Goal: Task Accomplishment & Management: Complete application form

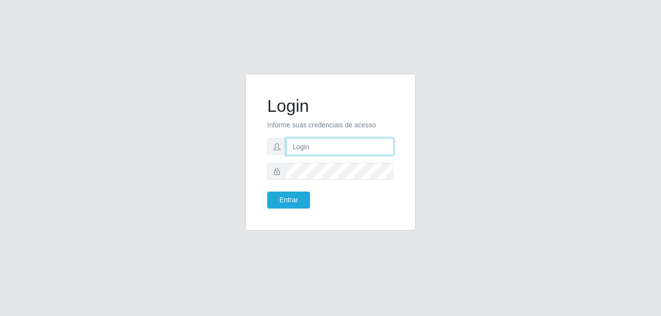
click at [306, 142] on input "text" at bounding box center [340, 146] width 108 height 17
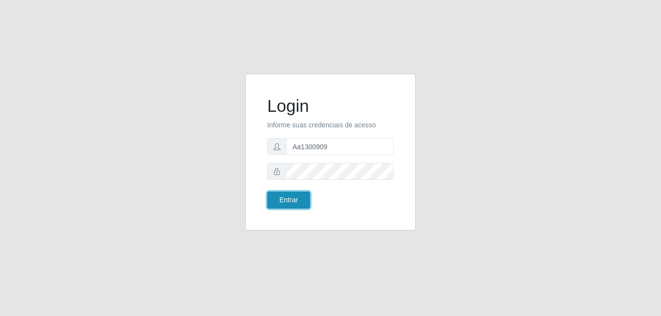
click at [302, 198] on button "Entrar" at bounding box center [288, 200] width 43 height 17
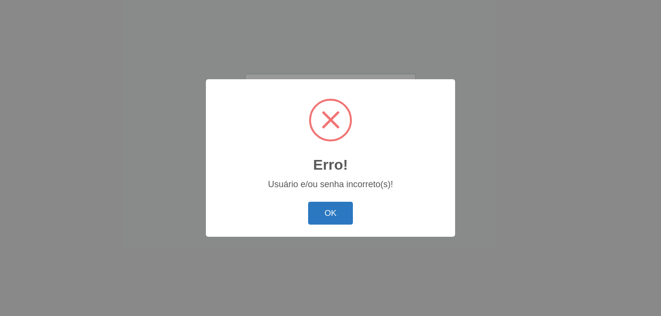
click at [331, 213] on button "OK" at bounding box center [330, 213] width 45 height 23
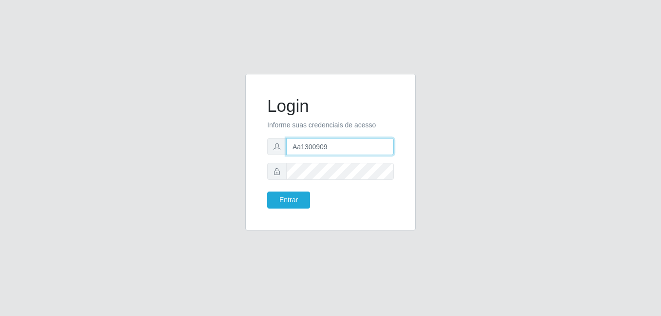
click at [336, 148] on input "Aa1300909" at bounding box center [340, 146] width 108 height 17
type input "A"
type input "[PERSON_NAME]"
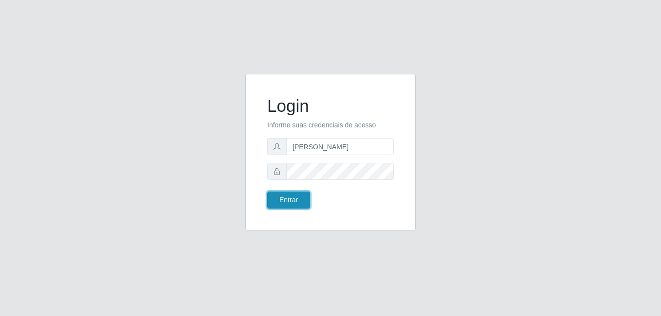
click at [291, 194] on button "Entrar" at bounding box center [288, 200] width 43 height 17
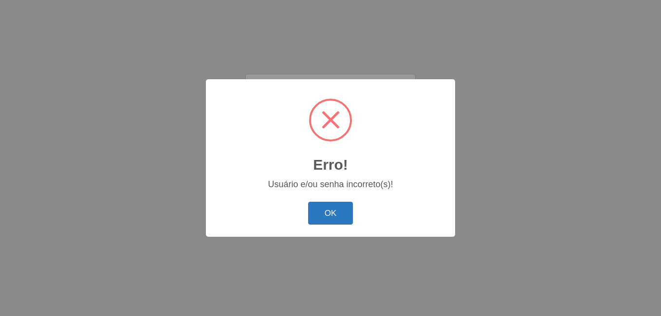
click at [325, 214] on button "OK" at bounding box center [330, 213] width 45 height 23
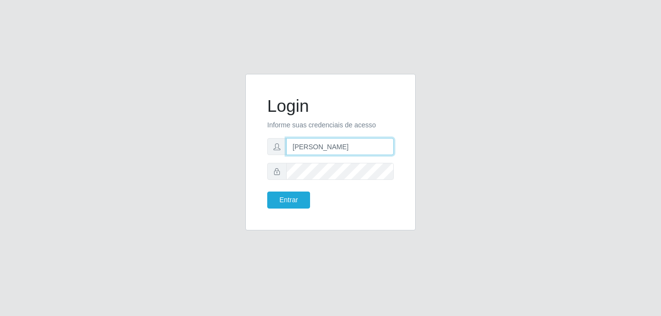
drag, startPoint x: 336, startPoint y: 140, endPoint x: 273, endPoint y: 134, distance: 63.0
click at [273, 134] on form "Login Informe suas credenciais de acesso [PERSON_NAME] Entrar" at bounding box center [330, 152] width 127 height 113
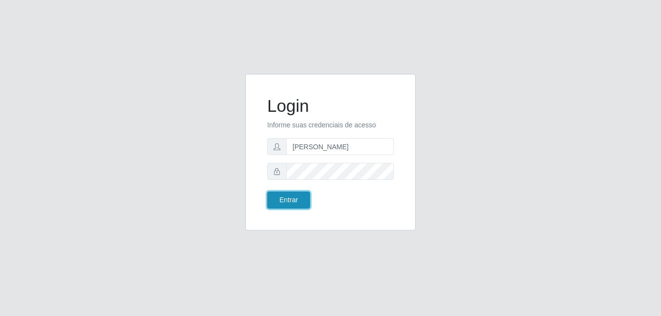
click at [288, 201] on button "Entrar" at bounding box center [288, 200] width 43 height 17
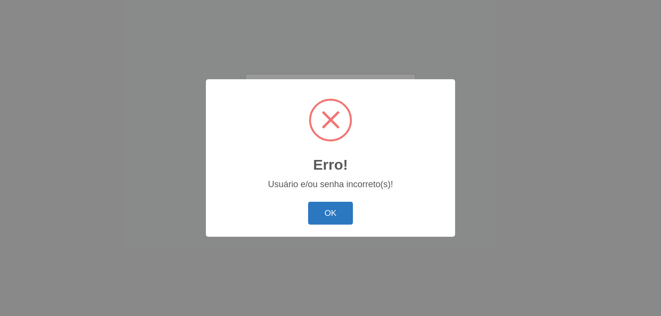
click at [320, 210] on button "OK" at bounding box center [330, 213] width 45 height 23
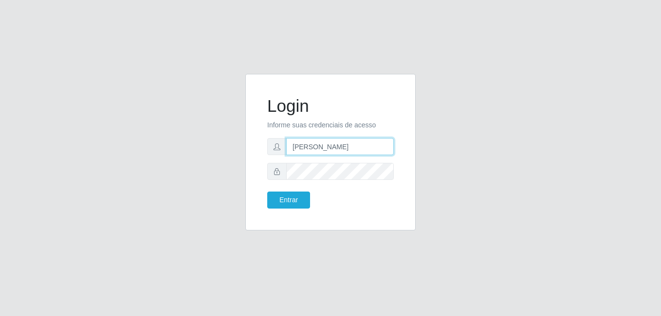
click at [318, 143] on input "[PERSON_NAME]" at bounding box center [340, 146] width 108 height 17
type input "[PERSON_NAME]@Bemais"
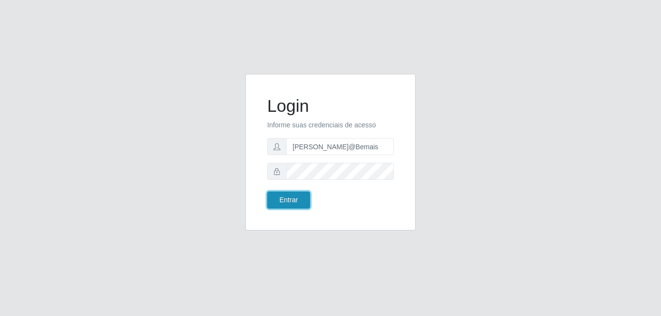
click at [289, 208] on button "Entrar" at bounding box center [288, 200] width 43 height 17
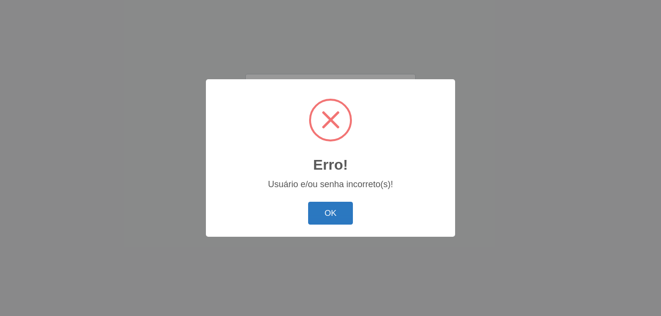
click at [329, 207] on button "OK" at bounding box center [330, 213] width 45 height 23
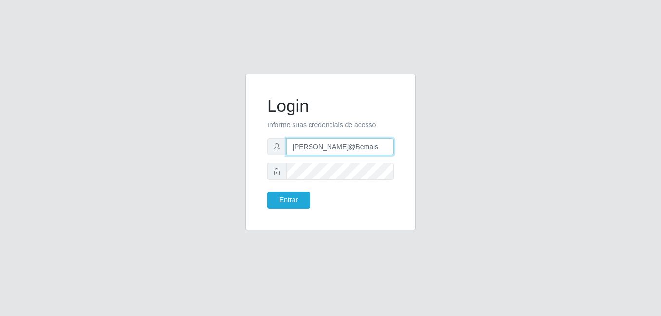
drag, startPoint x: 340, startPoint y: 145, endPoint x: 275, endPoint y: 137, distance: 65.1
click at [286, 140] on input "[PERSON_NAME]@Bemais" at bounding box center [340, 146] width 108 height 17
click at [267, 192] on button "Entrar" at bounding box center [288, 200] width 43 height 17
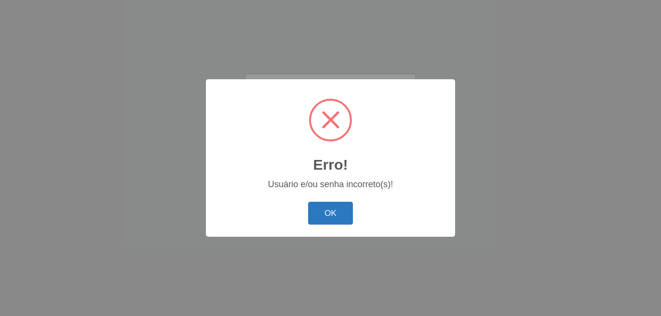
click at [329, 219] on button "OK" at bounding box center [330, 213] width 45 height 23
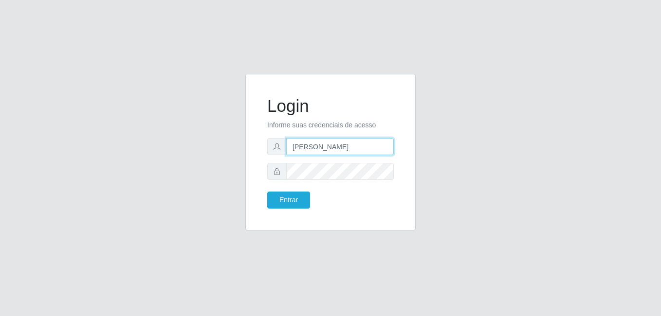
type input "[PERSON_NAME]"
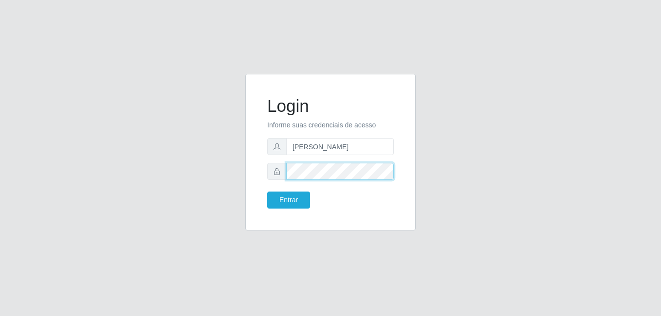
click at [279, 168] on div at bounding box center [330, 171] width 127 height 17
click at [277, 171] on icon at bounding box center [277, 171] width 7 height 7
click at [281, 171] on div at bounding box center [330, 171] width 127 height 17
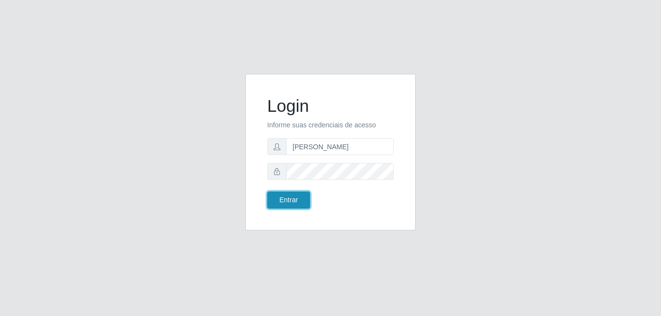
click at [302, 200] on button "Entrar" at bounding box center [288, 200] width 43 height 17
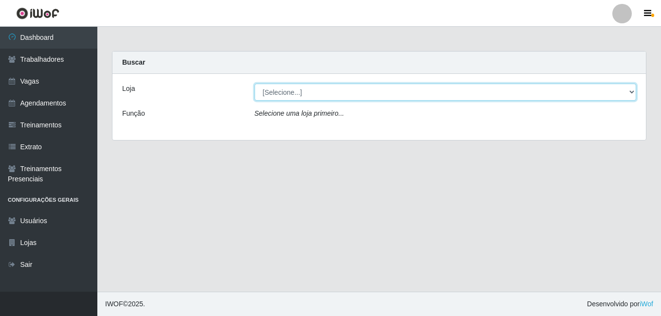
click at [351, 94] on select "[Selecione...] [PERSON_NAME]" at bounding box center [446, 92] width 382 height 17
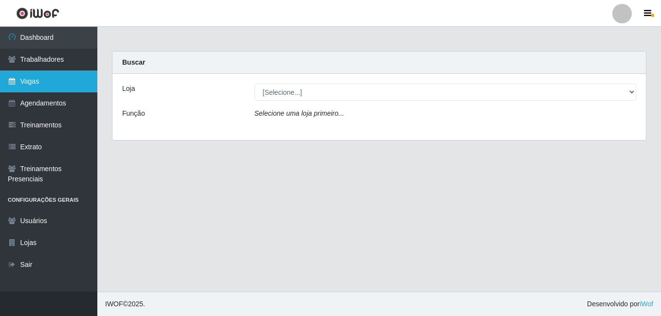
click at [41, 77] on link "Vagas" at bounding box center [48, 82] width 97 height 22
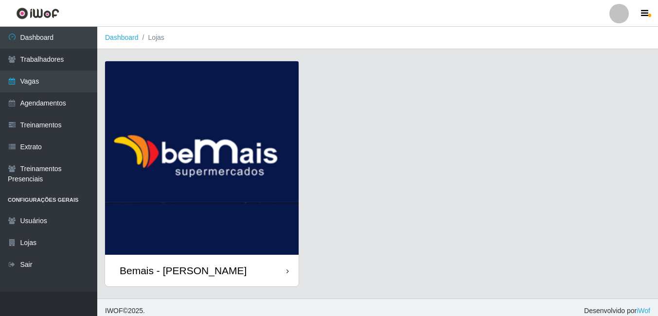
click at [229, 285] on div "Bemais - [PERSON_NAME]" at bounding box center [202, 271] width 194 height 32
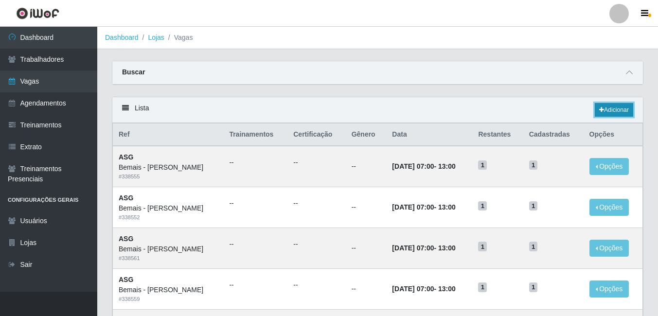
click at [600, 108] on icon at bounding box center [602, 110] width 5 height 6
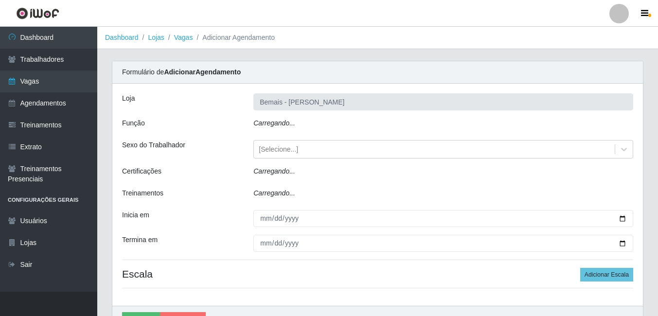
type input "Bemais - [PERSON_NAME]"
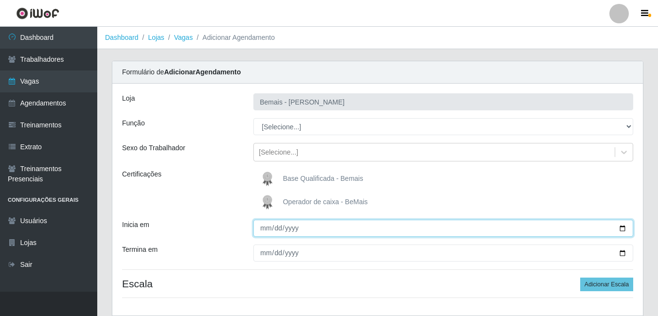
click at [624, 231] on input "Inicia em" at bounding box center [444, 228] width 380 height 17
type input "[DATE]"
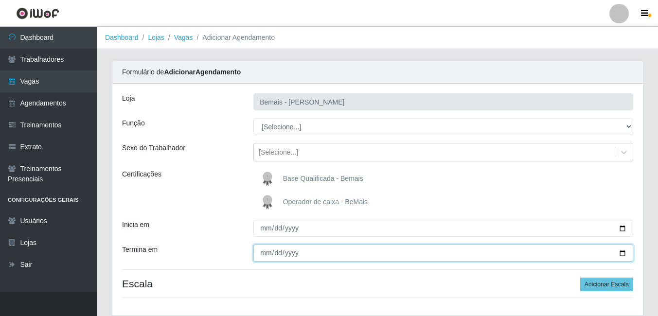
click at [267, 255] on input "Termina em" at bounding box center [444, 253] width 380 height 17
click at [624, 250] on input "Termina em" at bounding box center [444, 253] width 380 height 17
type input "[DATE]"
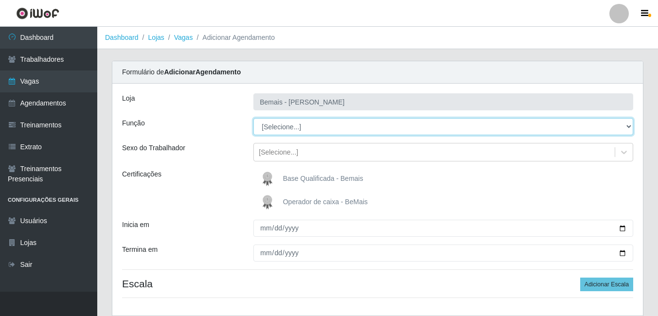
click at [311, 130] on select "[Selecione...] ASG ASG + ASG ++ Auxiliar de Depósito Auxiliar de Depósito + Aux…" at bounding box center [444, 126] width 380 height 17
select select "79"
click at [254, 118] on select "[Selecione...] ASG ASG + ASG ++ Auxiliar de Depósito Auxiliar de Depósito + Aux…" at bounding box center [444, 126] width 380 height 17
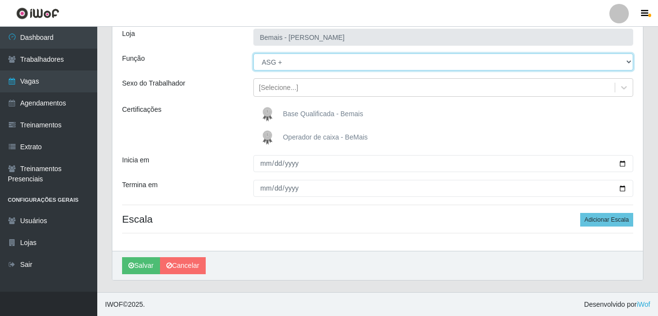
scroll to position [65, 0]
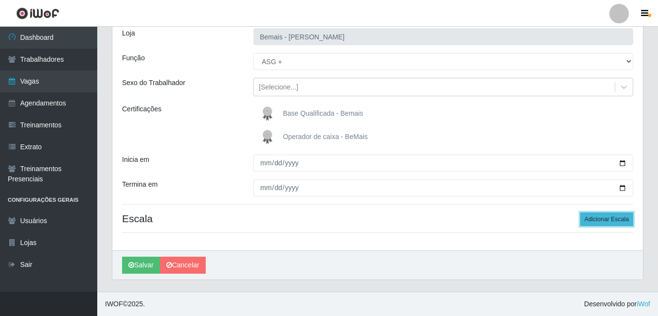
click at [600, 218] on button "Adicionar Escala" at bounding box center [607, 220] width 53 height 14
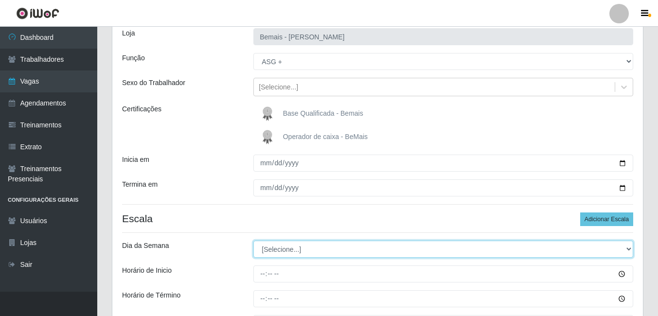
click at [296, 247] on select "[Selecione...] Segunda Terça Quarta Quinta Sexta Sábado Domingo" at bounding box center [444, 249] width 380 height 17
select select "0"
click at [254, 241] on select "[Selecione...] Segunda Terça Quarta Quinta Sexta Sábado Domingo" at bounding box center [444, 249] width 380 height 17
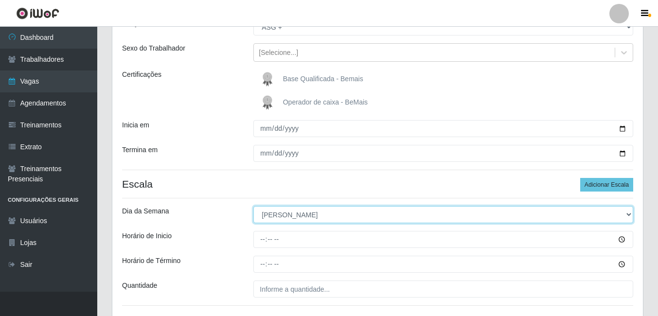
scroll to position [114, 0]
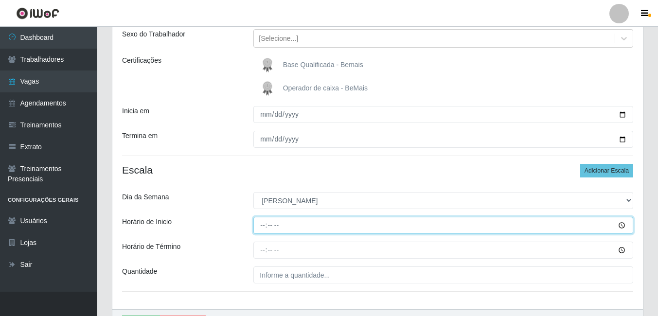
click at [260, 228] on input "Horário de Inicio" at bounding box center [444, 225] width 380 height 17
type input "07:00"
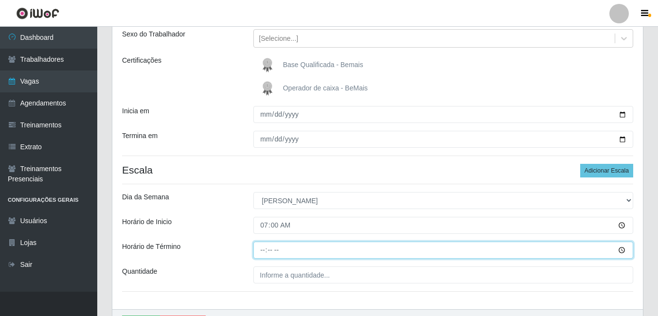
click at [265, 249] on input "Horário de Término" at bounding box center [444, 250] width 380 height 17
type input "13:00"
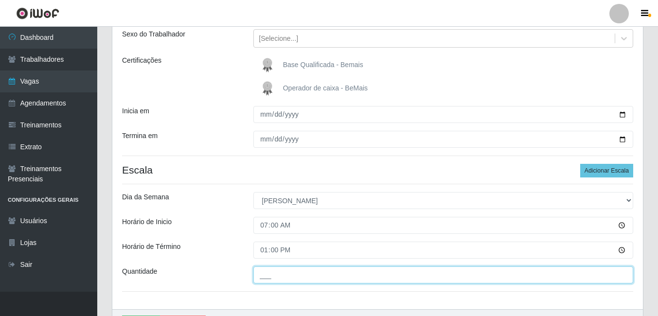
drag, startPoint x: 267, startPoint y: 281, endPoint x: 280, endPoint y: 261, distance: 24.6
click at [266, 281] on input "___" at bounding box center [444, 275] width 380 height 17
type input "1__"
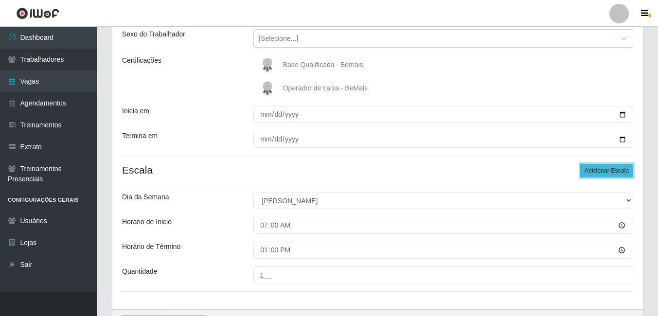
click at [592, 170] on button "Adicionar Escala" at bounding box center [607, 171] width 53 height 14
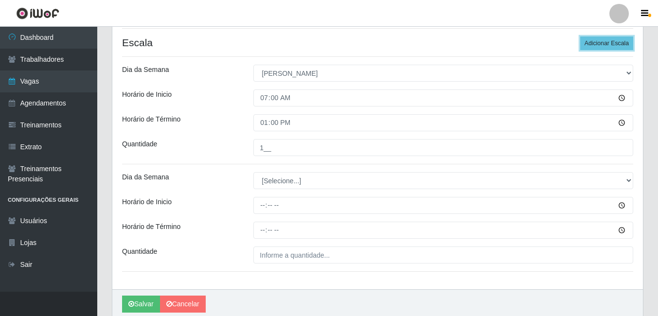
scroll to position [260, 0]
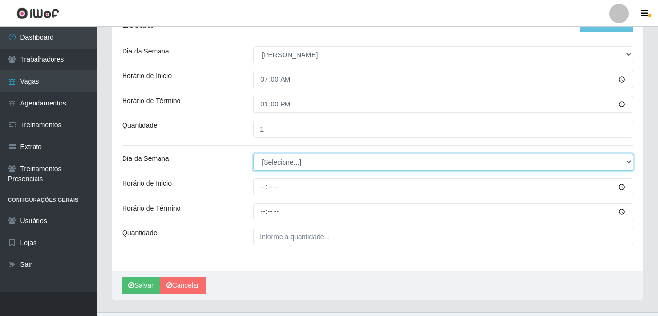
drag, startPoint x: 279, startPoint y: 161, endPoint x: 278, endPoint y: 169, distance: 8.3
click at [279, 161] on select "[Selecione...] Segunda Terça Quarta Quinta Sexta Sábado Domingo" at bounding box center [444, 162] width 380 height 17
select select "0"
click at [254, 154] on select "[Selecione...] Segunda Terça Quarta Quinta Sexta Sábado Domingo" at bounding box center [444, 162] width 380 height 17
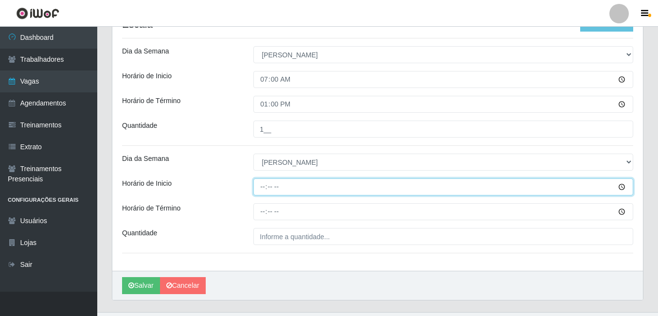
click at [264, 187] on input "Horário de Inicio" at bounding box center [444, 187] width 380 height 17
type input "15:00"
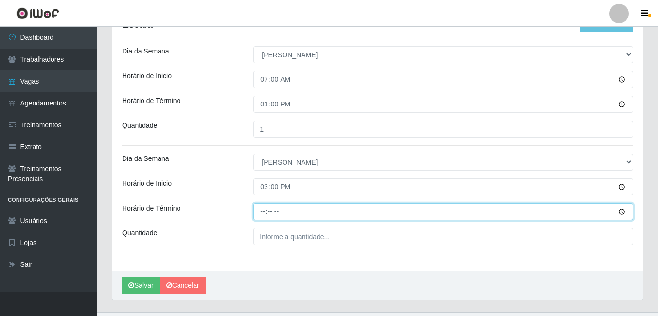
click at [266, 213] on input "Horário de Término" at bounding box center [444, 211] width 380 height 17
type input "21:00"
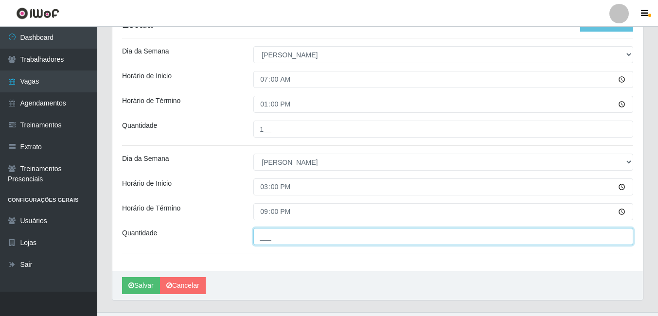
click at [273, 236] on input "___" at bounding box center [444, 236] width 380 height 17
type input "1__"
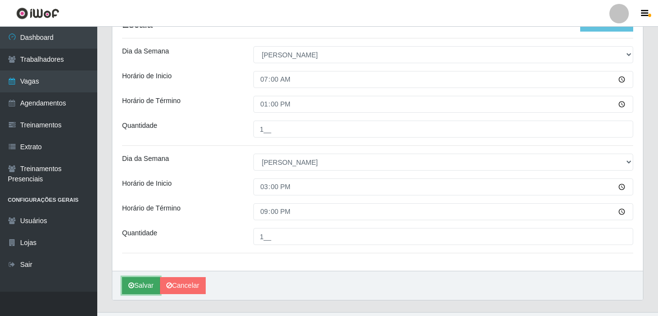
click at [147, 285] on button "Salvar" at bounding box center [141, 285] width 38 height 17
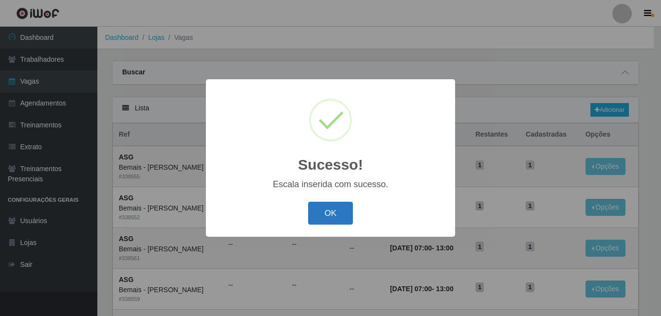
click at [350, 215] on button "OK" at bounding box center [330, 213] width 45 height 23
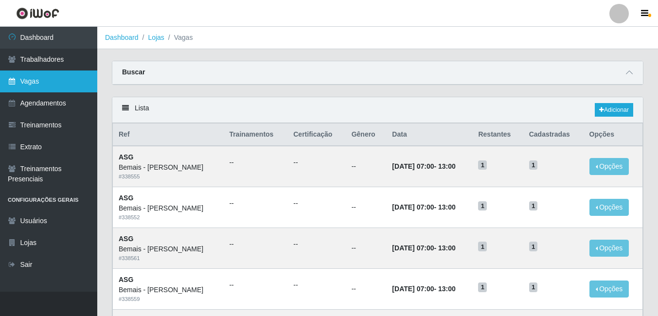
click at [55, 80] on link "Vagas" at bounding box center [48, 82] width 97 height 22
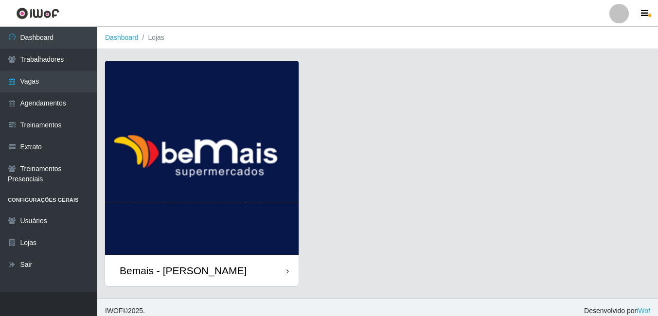
click at [282, 272] on div "Bemais - [PERSON_NAME]" at bounding box center [202, 271] width 194 height 32
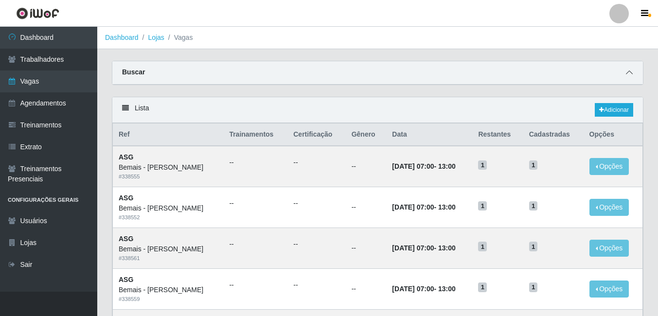
click at [629, 71] on icon at bounding box center [629, 72] width 7 height 7
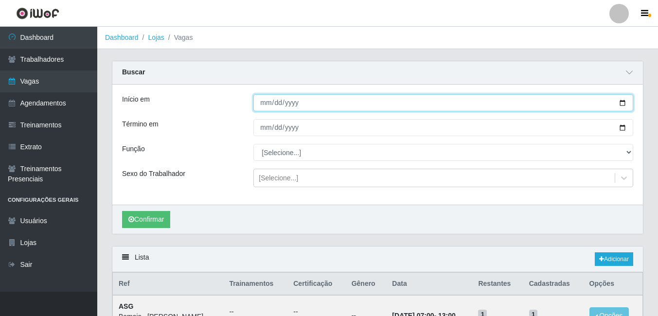
click at [625, 103] on input "Início em" at bounding box center [444, 102] width 380 height 17
type input "[DATE]"
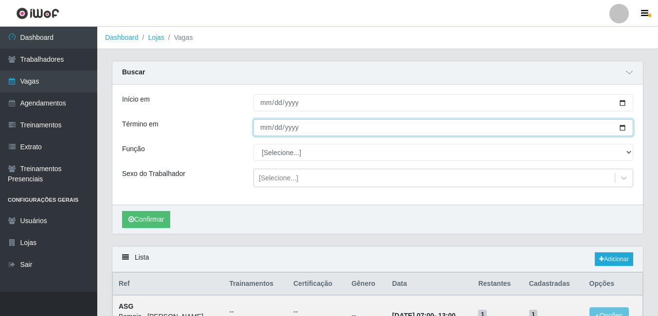
drag, startPoint x: 620, startPoint y: 126, endPoint x: 587, endPoint y: 116, distance: 33.4
click at [619, 126] on input "Término em" at bounding box center [444, 127] width 380 height 17
type input "[DATE]"
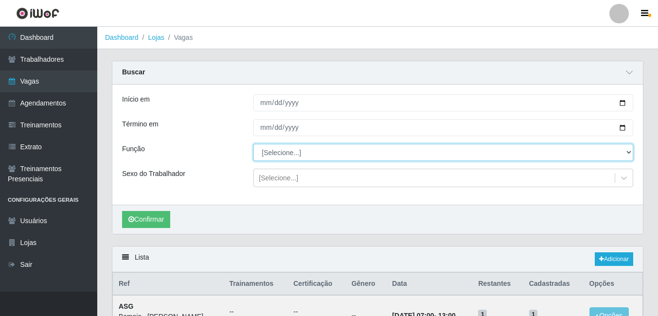
drag, startPoint x: 628, startPoint y: 151, endPoint x: 622, endPoint y: 148, distance: 6.1
click at [628, 151] on select "[Selecione...] ASG ASG + ASG ++ Auxiliar de Depósito Auxiliar de Depósito + Aux…" at bounding box center [444, 152] width 380 height 17
select select "16"
click at [254, 145] on select "[Selecione...] ASG ASG + ASG ++ Auxiliar de Depósito Auxiliar de Depósito + Aux…" at bounding box center [444, 152] width 380 height 17
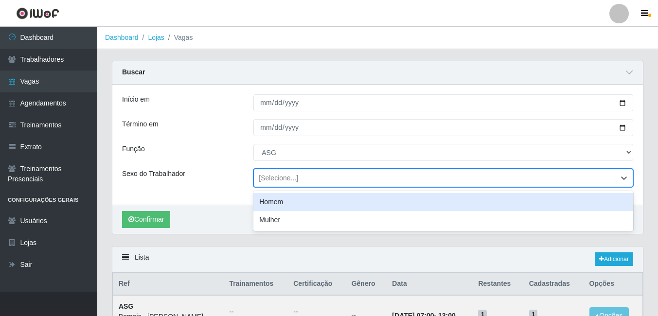
click at [271, 182] on div "[Selecione...]" at bounding box center [278, 178] width 39 height 10
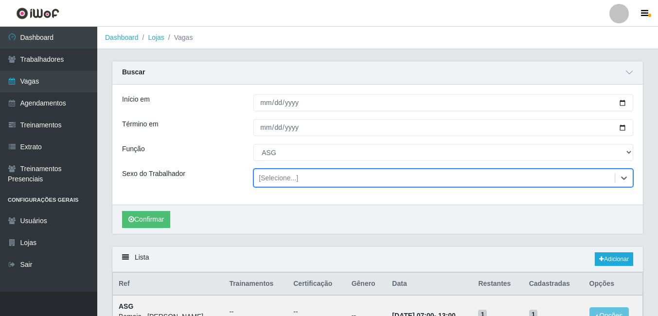
click at [272, 180] on div "[Selecione...]" at bounding box center [278, 178] width 39 height 10
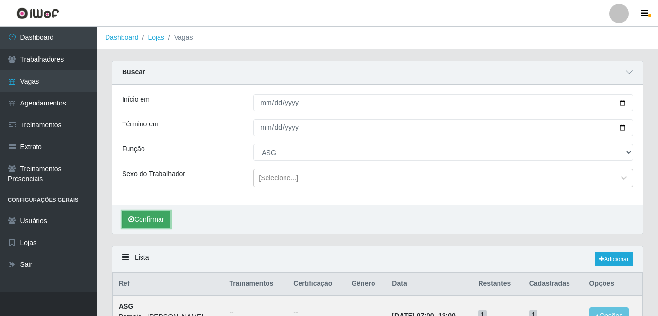
click at [153, 214] on button "Confirmar" at bounding box center [146, 219] width 48 height 17
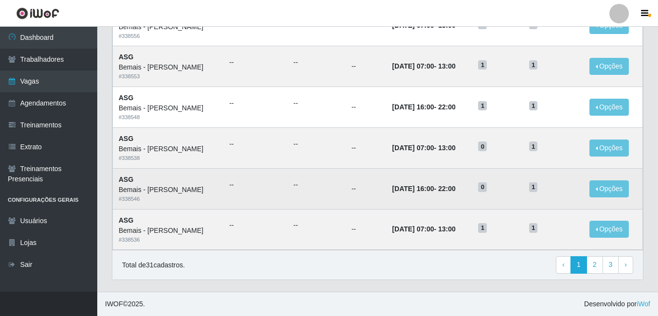
scroll to position [658, 0]
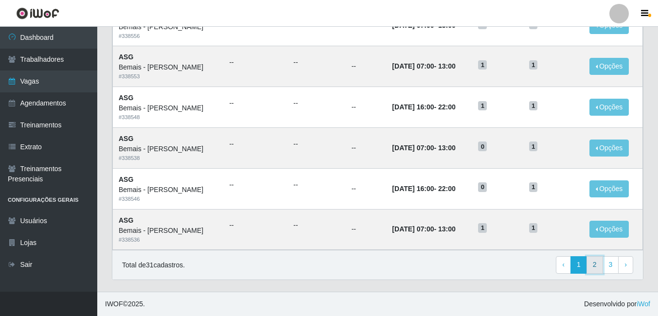
click at [598, 263] on link "2" at bounding box center [595, 265] width 17 height 18
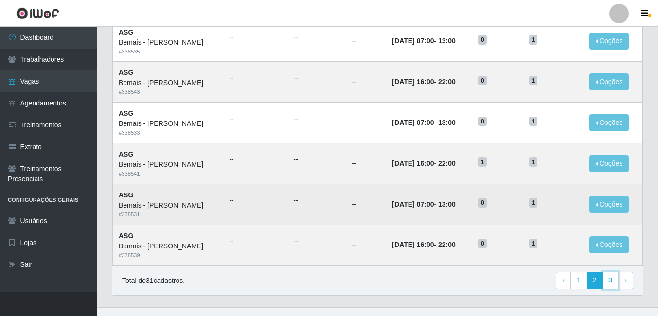
scroll to position [509, 0]
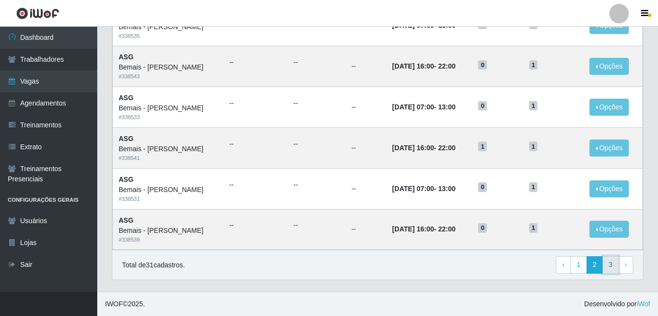
click at [611, 262] on link "3" at bounding box center [611, 265] width 17 height 18
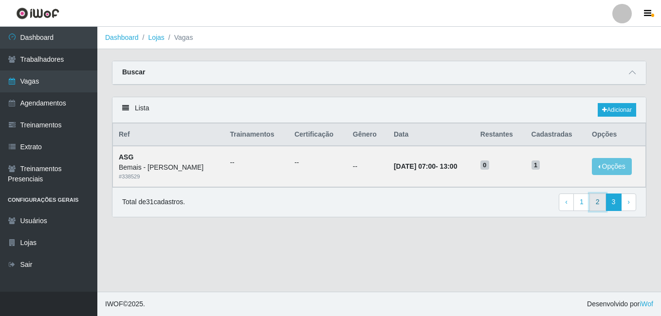
click at [593, 199] on link "2" at bounding box center [597, 203] width 17 height 18
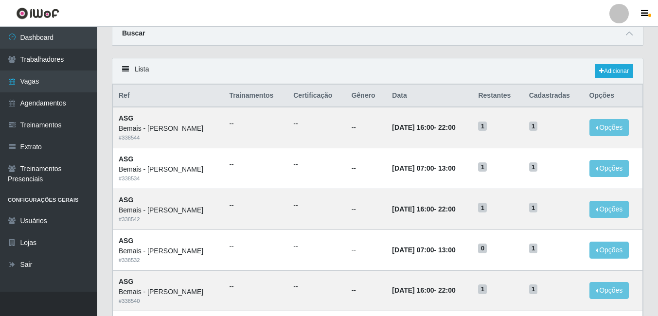
scroll to position [22, 0]
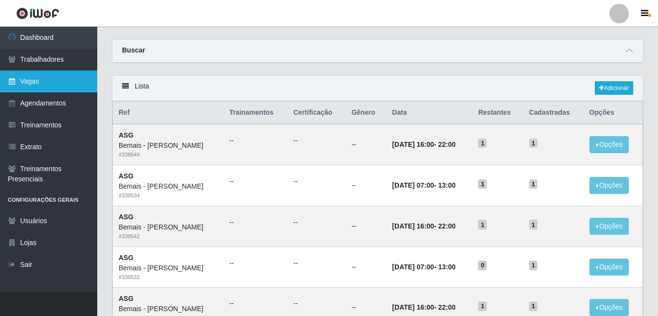
click at [57, 83] on link "Vagas" at bounding box center [48, 82] width 97 height 22
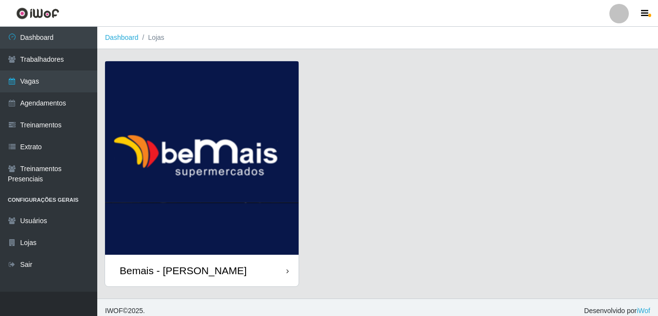
click at [201, 274] on div "Bemais - [PERSON_NAME]" at bounding box center [183, 271] width 127 height 12
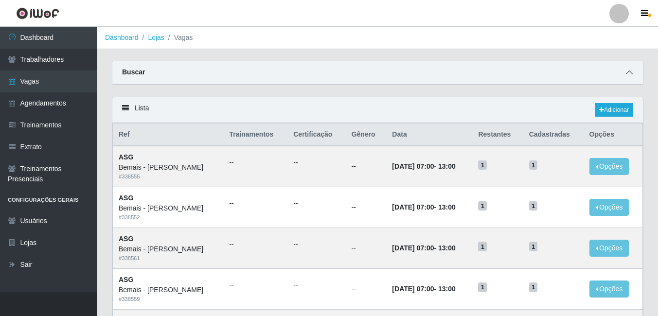
click at [629, 73] on icon at bounding box center [629, 72] width 7 height 7
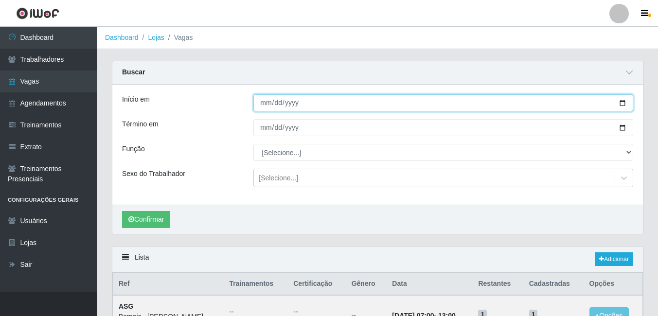
drag, startPoint x: 625, startPoint y: 105, endPoint x: 616, endPoint y: 100, distance: 9.8
click at [625, 104] on input "Início em" at bounding box center [444, 102] width 380 height 17
type input "2025-08-31"
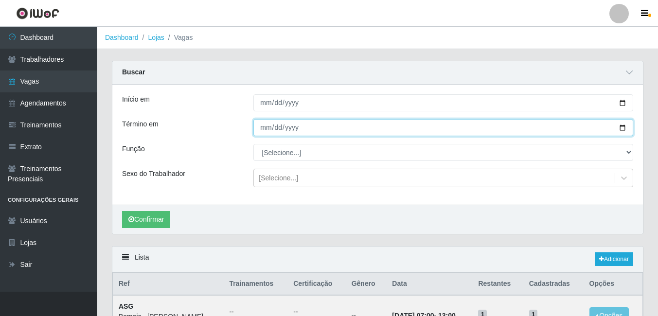
click at [620, 132] on input "Término em" at bounding box center [444, 127] width 380 height 17
type input "[DATE]"
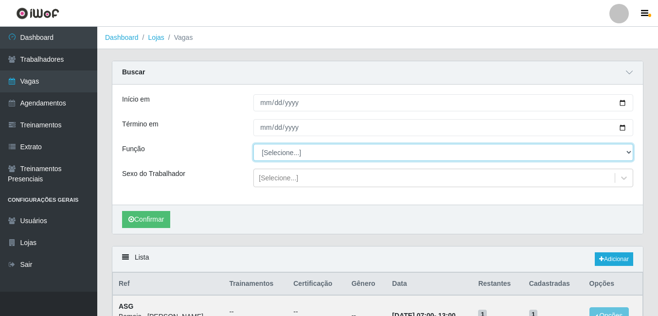
drag, startPoint x: 628, startPoint y: 153, endPoint x: 618, endPoint y: 147, distance: 11.6
click at [626, 153] on select "[Selecione...] ASG ASG + ASG ++ Auxiliar de Depósito Auxiliar de Depósito + Aux…" at bounding box center [444, 152] width 380 height 17
select select "79"
click at [254, 145] on select "[Selecione...] ASG ASG + ASG ++ Auxiliar de Depósito Auxiliar de Depósito + Aux…" at bounding box center [444, 152] width 380 height 17
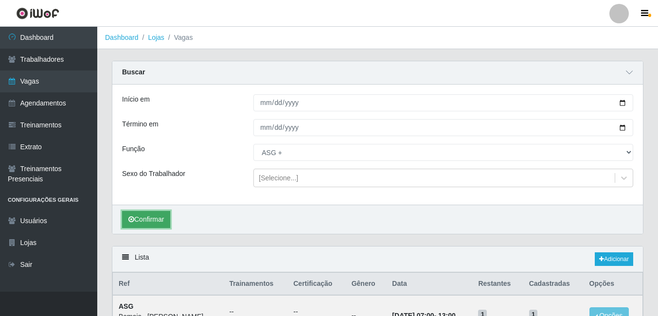
click at [150, 213] on button "Confirmar" at bounding box center [146, 219] width 48 height 17
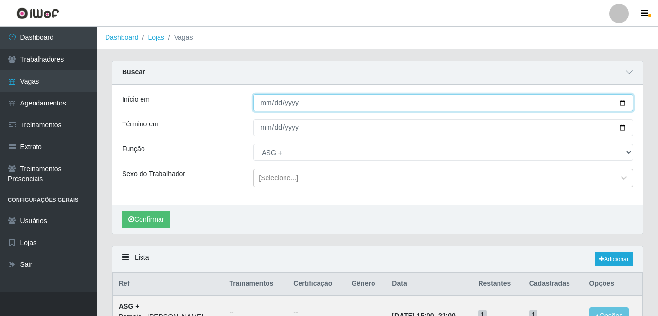
click at [621, 101] on input "2025-08-31" at bounding box center [444, 102] width 380 height 17
type input "[DATE]"
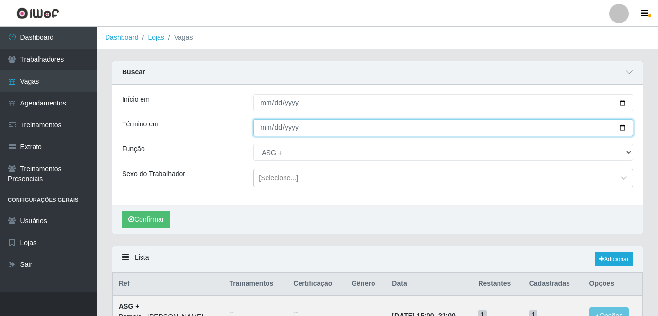
drag, startPoint x: 621, startPoint y: 128, endPoint x: 587, endPoint y: 123, distance: 34.5
click at [618, 128] on input "[DATE]" at bounding box center [444, 127] width 380 height 17
click at [621, 126] on input "[DATE]" at bounding box center [444, 127] width 380 height 17
type input "[DATE]"
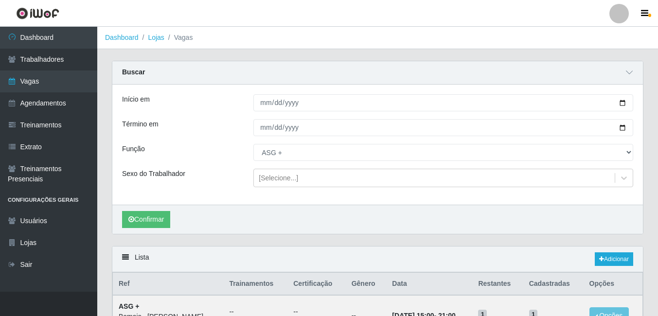
click at [630, 151] on div "[Selecione...] ASG ASG + ASG ++ Auxiliar de Depósito Auxiliar de Depósito + Aux…" at bounding box center [443, 152] width 395 height 17
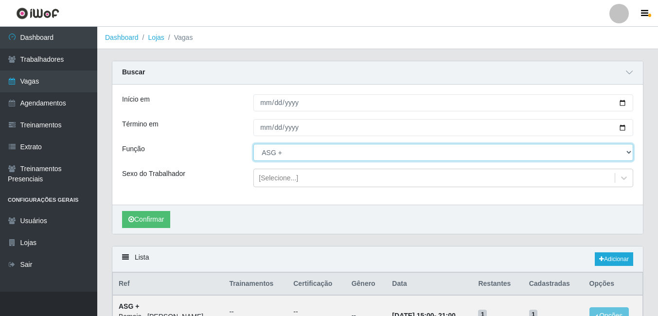
click at [629, 152] on select "[Selecione...] ASG ASG + ASG ++ Auxiliar de Depósito Auxiliar de Depósito + Aux…" at bounding box center [444, 152] width 380 height 17
select select "106"
click at [254, 145] on select "[Selecione...] ASG ASG + ASG ++ Auxiliar de Depósito Auxiliar de Depósito + Aux…" at bounding box center [444, 152] width 380 height 17
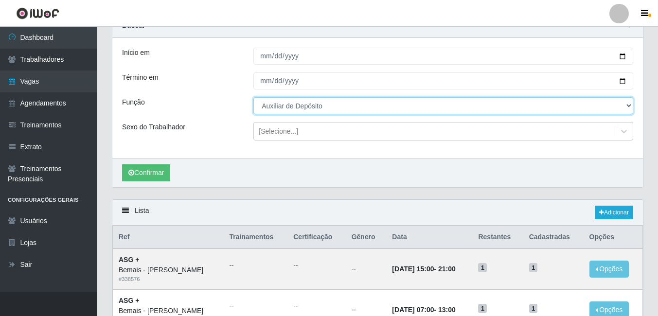
scroll to position [49, 0]
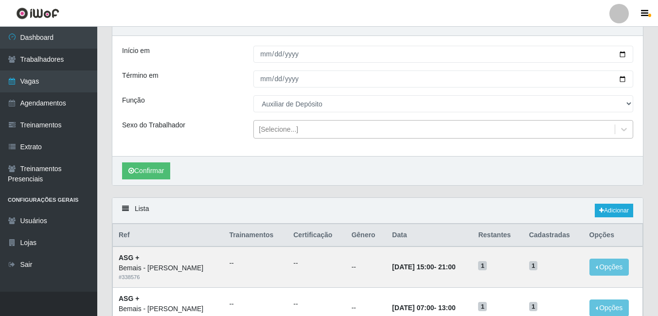
click at [293, 133] on div "[Selecione...]" at bounding box center [278, 130] width 39 height 10
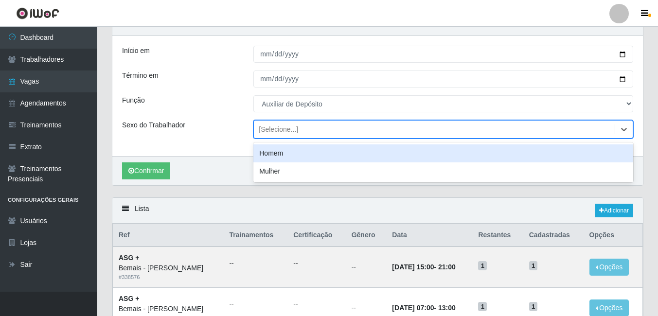
click at [295, 135] on div "[Selecione...]" at bounding box center [278, 130] width 39 height 10
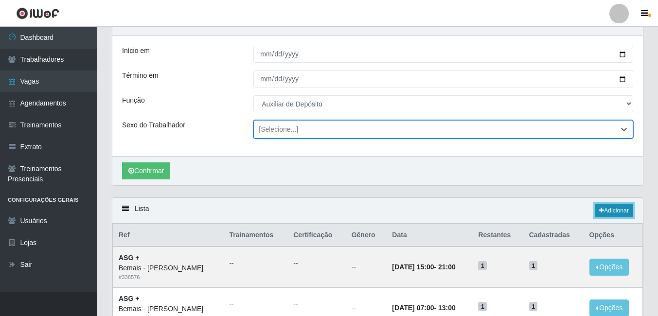
click at [618, 216] on link "Adicionar" at bounding box center [614, 211] width 38 height 14
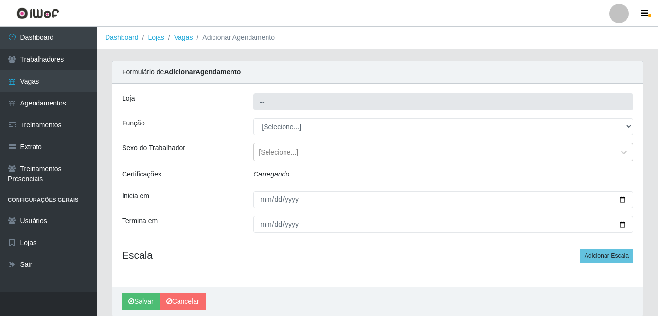
type input "Bemais - [PERSON_NAME]"
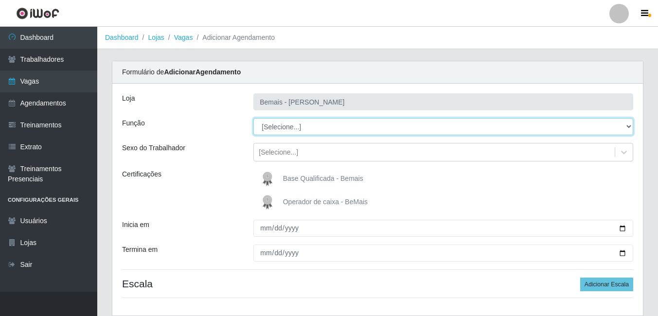
click at [342, 129] on select "[Selecione...] ASG ASG + ASG ++ Auxiliar de Depósito Auxiliar de Depósito + Aux…" at bounding box center [444, 126] width 380 height 17
click at [254, 118] on select "[Selecione...] ASG ASG + ASG ++ Auxiliar de Depósito Auxiliar de Depósito + Aux…" at bounding box center [444, 126] width 380 height 17
click at [338, 129] on select "[Selecione...] ASG ASG + ASG ++ Auxiliar de Depósito Auxiliar de Depósito + Aux…" at bounding box center [444, 126] width 380 height 17
select select "106"
click at [254, 118] on select "[Selecione...] ASG ASG + ASG ++ Auxiliar de Depósito Auxiliar de Depósito + Aux…" at bounding box center [444, 126] width 380 height 17
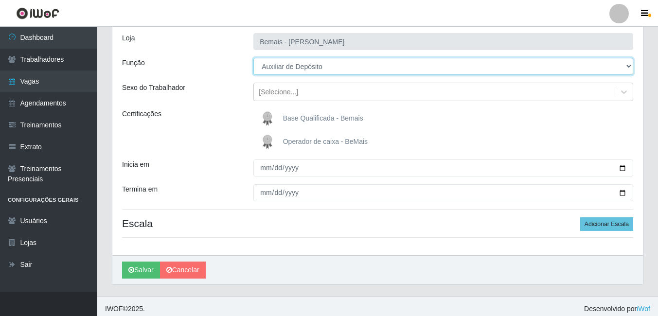
scroll to position [65, 0]
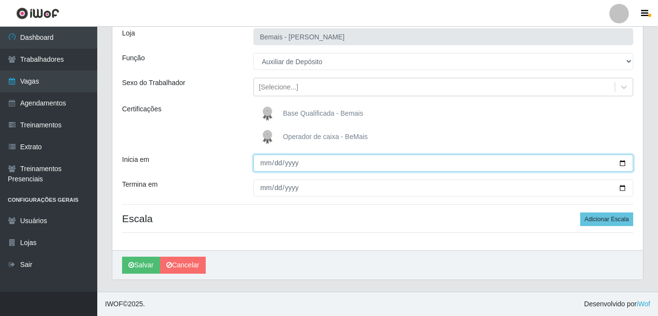
click at [623, 164] on input "Inicia em" at bounding box center [444, 163] width 380 height 17
type input "[DATE]"
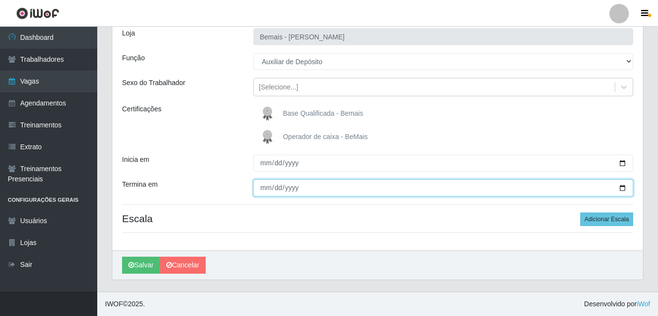
click at [616, 187] on input "Termina em" at bounding box center [444, 188] width 380 height 17
click at [620, 189] on input "Termina em" at bounding box center [444, 188] width 380 height 17
type input "[DATE]"
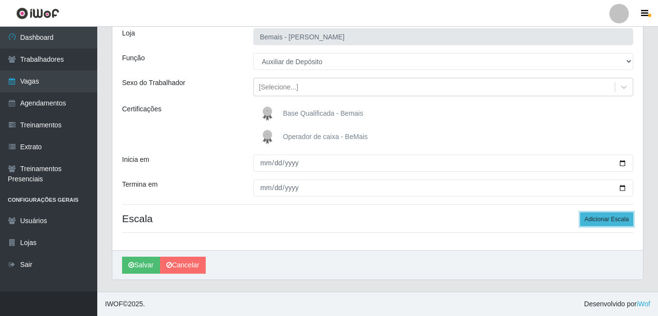
click at [607, 219] on button "Adicionar Escala" at bounding box center [607, 220] width 53 height 14
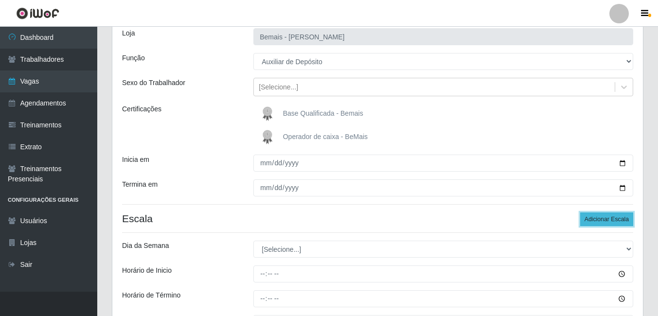
click at [607, 219] on button "Adicionar Escala" at bounding box center [607, 220] width 53 height 14
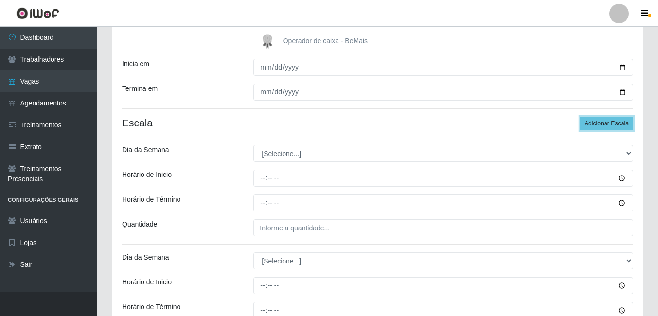
scroll to position [163, 0]
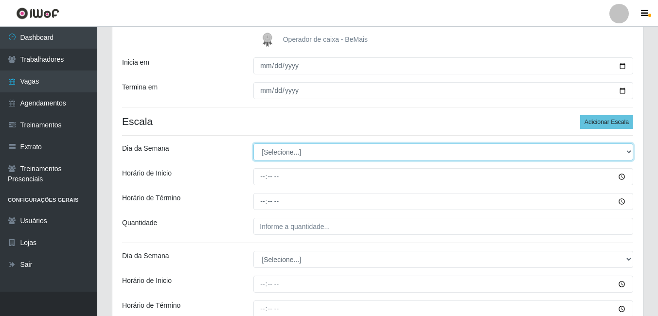
click at [296, 150] on select "[Selecione...] Segunda Terça Quarta Quinta Sexta Sábado Domingo" at bounding box center [444, 152] width 380 height 17
select select "1"
click at [254, 144] on select "[Selecione...] Segunda Terça Quarta Quinta Sexta Sábado Domingo" at bounding box center [444, 152] width 380 height 17
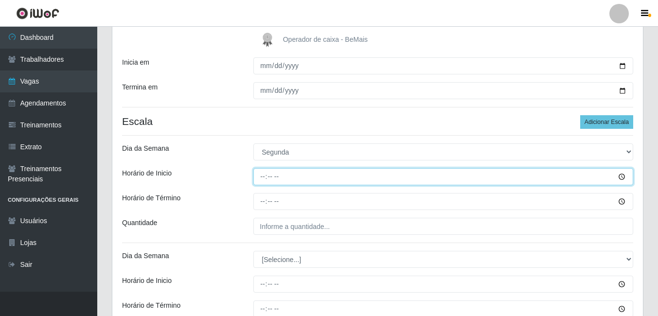
click at [260, 175] on input "Horário de Inicio" at bounding box center [444, 176] width 380 height 17
type input "09:00"
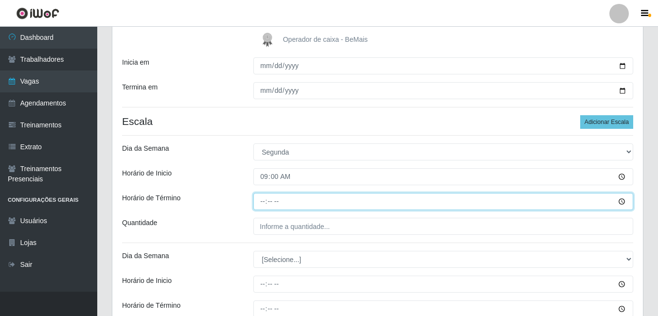
click at [265, 206] on input "Horário de Término" at bounding box center [444, 201] width 380 height 17
type input "15:00"
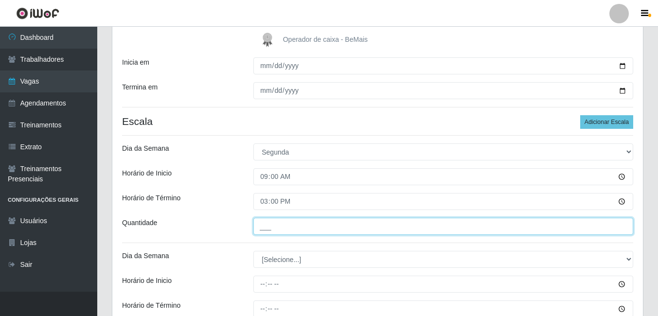
click at [274, 225] on input "___" at bounding box center [444, 226] width 380 height 17
type input "1__"
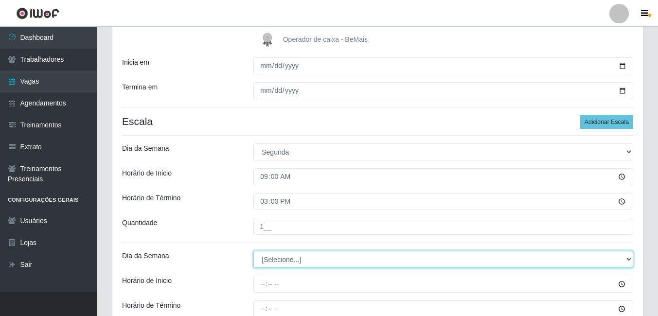
click at [265, 259] on select "[Selecione...] Segunda Terça Quarta Quinta Sexta Sábado Domingo" at bounding box center [444, 259] width 380 height 17
select select "2"
click at [254, 251] on select "[Selecione...] Segunda Terça Quarta Quinta Sexta Sábado Domingo" at bounding box center [444, 259] width 380 height 17
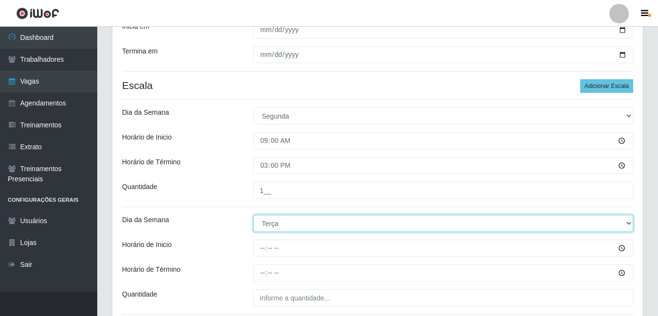
scroll to position [260, 0]
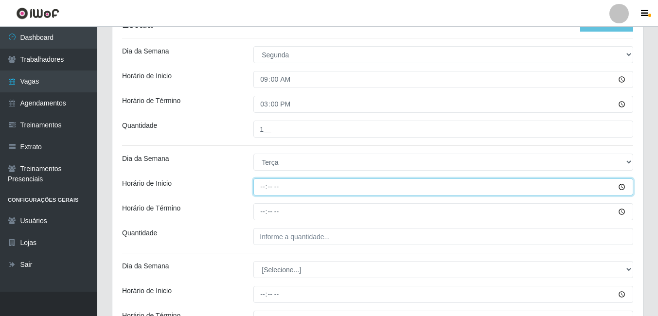
click at [261, 183] on input "Horário de Inicio" at bounding box center [444, 187] width 380 height 17
type input "09:00"
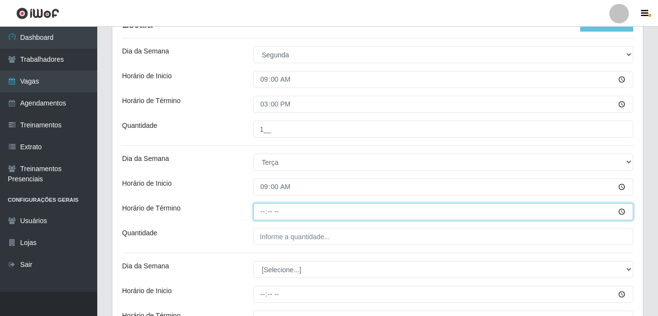
click at [265, 215] on input "Horário de Término" at bounding box center [444, 211] width 380 height 17
type input "15:00"
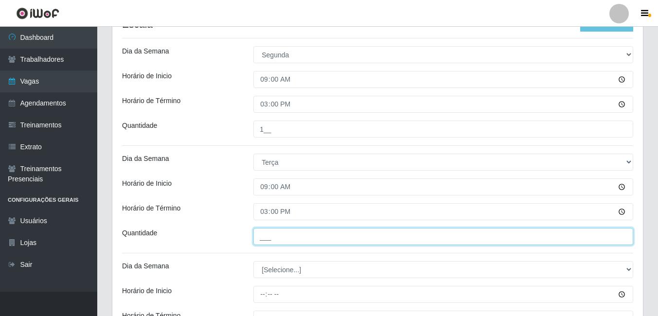
click at [270, 237] on input "___" at bounding box center [444, 236] width 380 height 17
type input "1__"
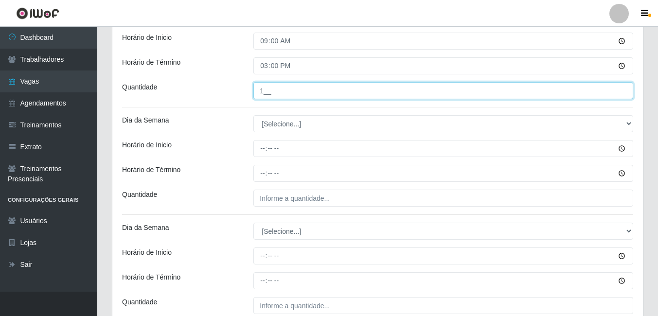
scroll to position [357, 0]
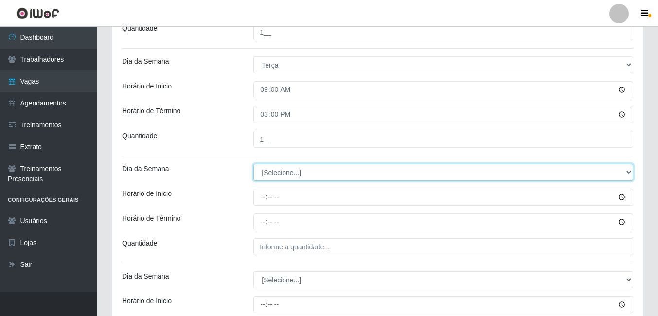
click at [279, 176] on select "[Selecione...] Segunda Terça Quarta Quinta Sexta Sábado Domingo" at bounding box center [444, 172] width 380 height 17
select select "3"
click at [254, 164] on select "[Selecione...] Segunda Terça Quarta Quinta Sexta Sábado Domingo" at bounding box center [444, 172] width 380 height 17
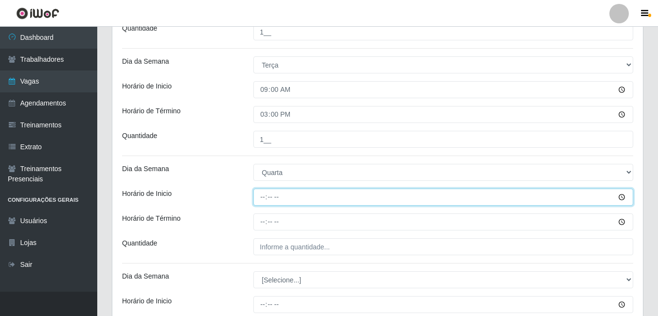
click at [265, 198] on input "Horário de Inicio" at bounding box center [444, 197] width 380 height 17
type input "09:00"
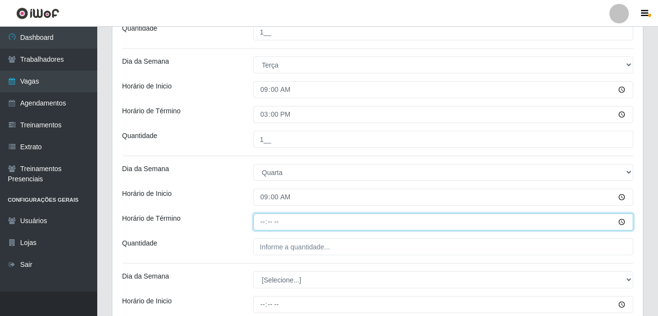
drag, startPoint x: 265, startPoint y: 220, endPoint x: 271, endPoint y: 220, distance: 5.8
click at [268, 220] on input "Horário de Término" at bounding box center [444, 222] width 380 height 17
type input "15:00"
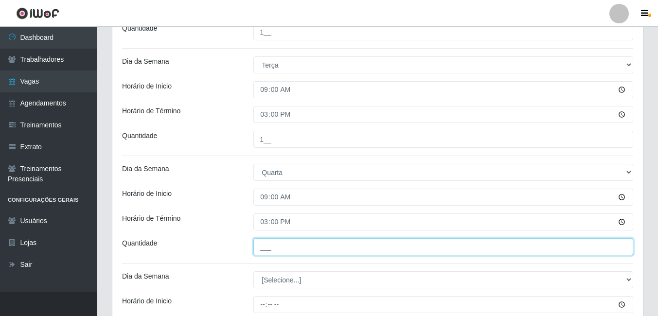
click at [275, 251] on input "___" at bounding box center [444, 246] width 380 height 17
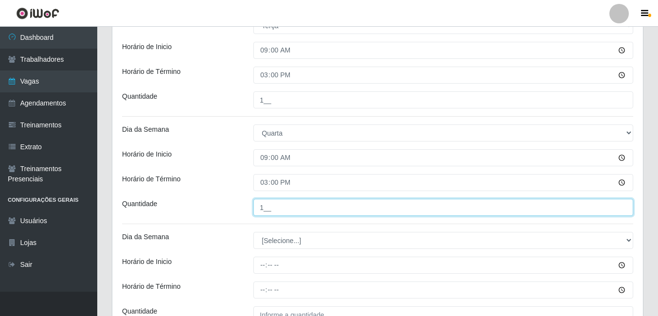
scroll to position [455, 0]
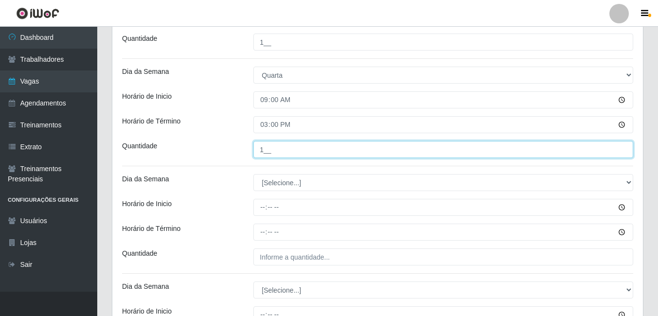
type input "1__"
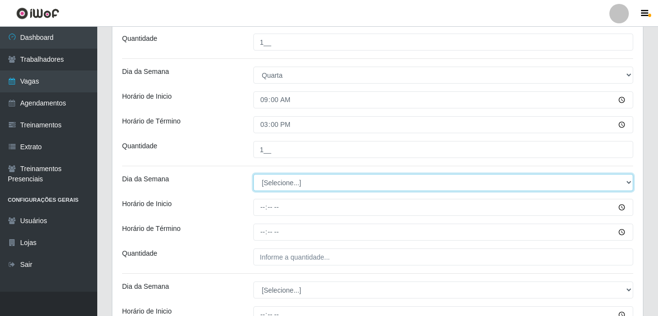
click at [283, 186] on select "[Selecione...] Segunda Terça Quarta Quinta Sexta Sábado Domingo" at bounding box center [444, 182] width 380 height 17
select select "4"
click at [254, 174] on select "[Selecione...] Segunda Terça Quarta Quinta Sexta Sábado Domingo" at bounding box center [444, 182] width 380 height 17
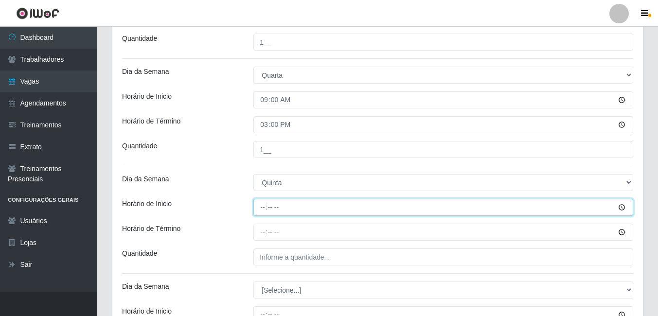
click at [266, 206] on input "Horário de Inicio" at bounding box center [444, 207] width 380 height 17
type input "09:00"
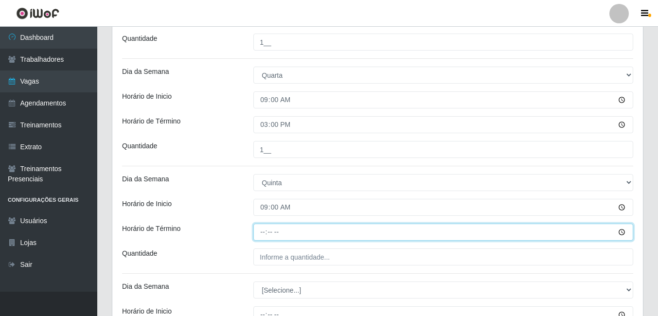
click at [265, 236] on input "Horário de Término" at bounding box center [444, 232] width 380 height 17
type input "15:00"
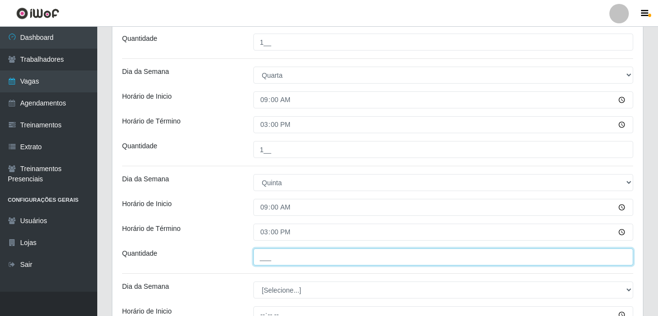
click at [273, 259] on input "___" at bounding box center [444, 257] width 380 height 17
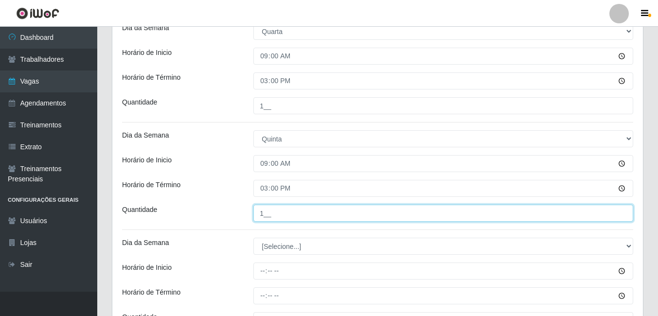
scroll to position [552, 0]
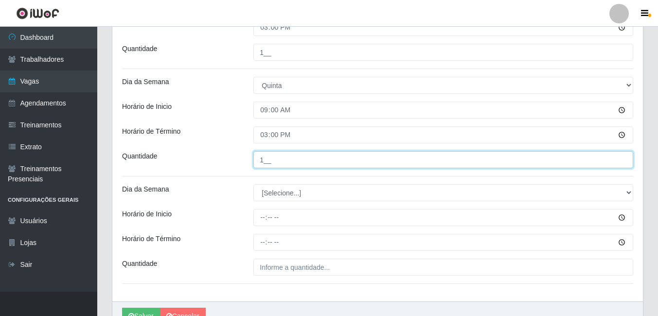
type input "1__"
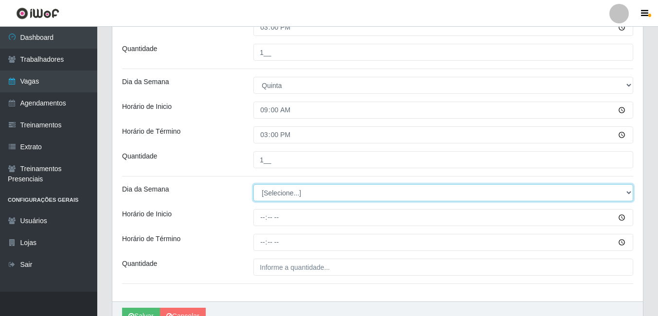
click at [282, 190] on select "[Selecione...] Segunda Terça Quarta Quinta Sexta Sábado Domingo" at bounding box center [444, 192] width 380 height 17
select select "5"
click at [254, 184] on select "[Selecione...] Segunda Terça Quarta Quinta Sexta Sábado Domingo" at bounding box center [444, 192] width 380 height 17
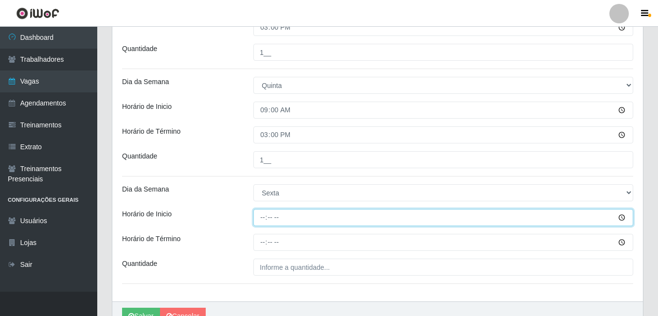
click at [268, 215] on input "Horário de Inicio" at bounding box center [444, 217] width 380 height 17
type input "09:00"
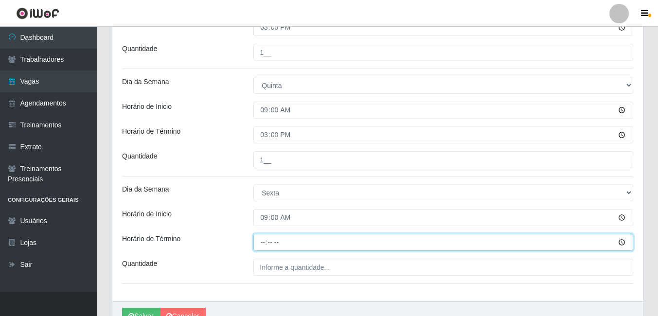
click at [263, 243] on input "Horário de Término" at bounding box center [444, 242] width 380 height 17
type input "15:00"
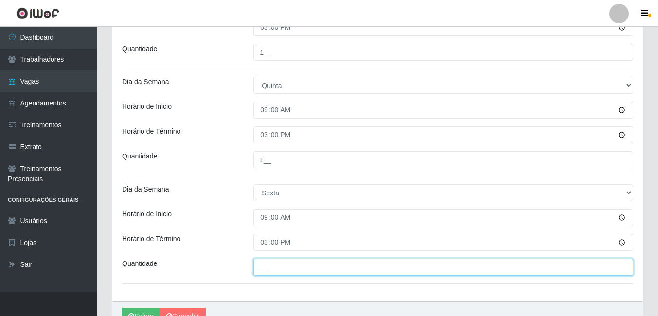
click at [292, 264] on input "___" at bounding box center [444, 267] width 380 height 17
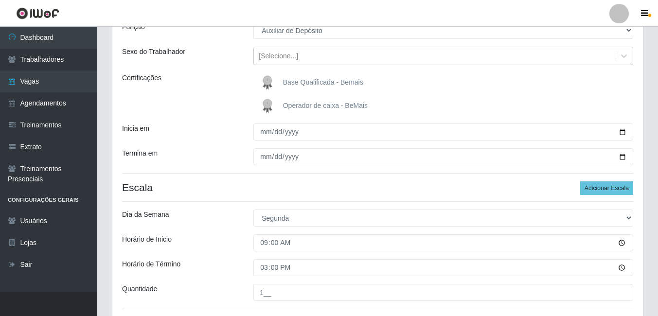
scroll to position [0, 0]
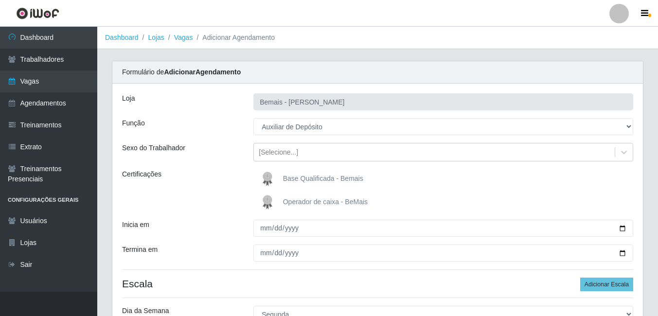
type input "1__"
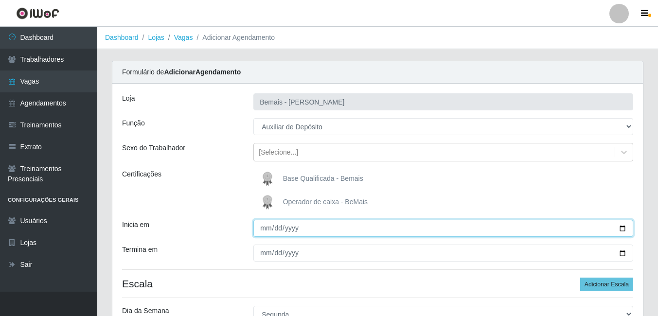
click at [262, 228] on input "[DATE]" at bounding box center [444, 228] width 380 height 17
click at [290, 230] on input "[DATE]" at bounding box center [444, 228] width 380 height 17
click at [270, 224] on input "[DATE]" at bounding box center [444, 228] width 380 height 17
click at [278, 225] on input "[DATE]" at bounding box center [444, 228] width 380 height 17
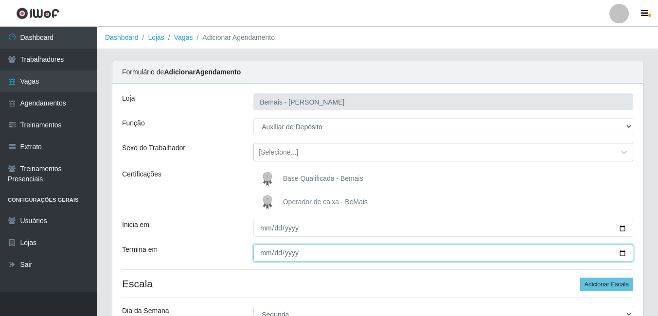
click at [266, 251] on input "[DATE]" at bounding box center [444, 253] width 380 height 17
click at [277, 255] on input "[DATE]" at bounding box center [444, 253] width 380 height 17
click at [298, 256] on input "[DATE]" at bounding box center [444, 253] width 380 height 17
click at [295, 252] on input "[DATE]" at bounding box center [444, 253] width 380 height 17
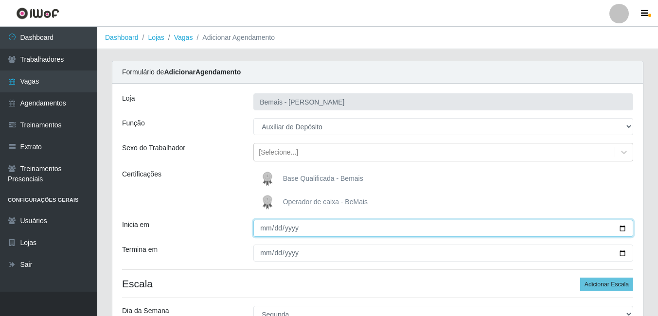
click at [623, 229] on input "[DATE]" at bounding box center [444, 228] width 380 height 17
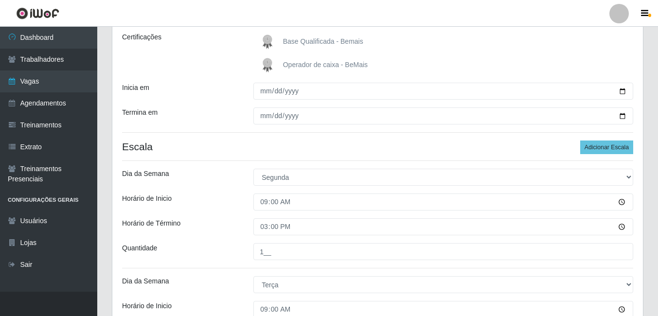
scroll to position [116, 0]
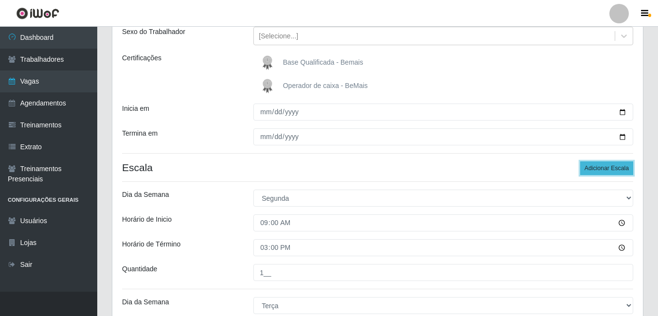
click at [601, 170] on button "Adicionar Escala" at bounding box center [607, 169] width 53 height 14
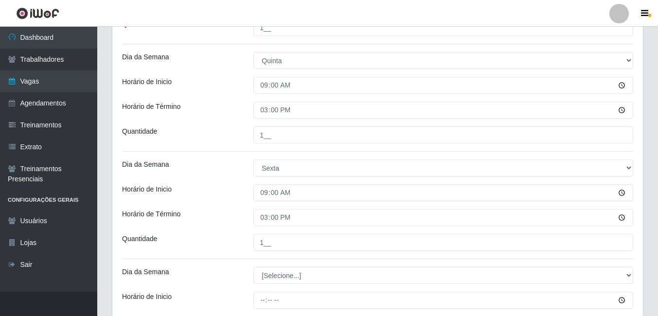
scroll to position [603, 0]
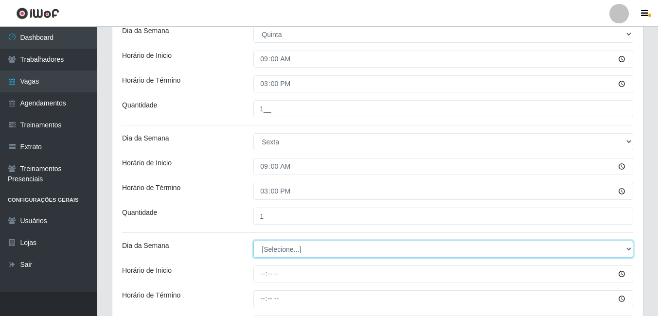
click at [282, 243] on select "[Selecione...] Segunda Terça Quarta Quinta Sexta Sábado Domingo" at bounding box center [444, 249] width 380 height 17
select select "1"
click at [254, 241] on select "[Selecione...] Segunda Terça Quarta Quinta Sexta Sábado Domingo" at bounding box center [444, 249] width 380 height 17
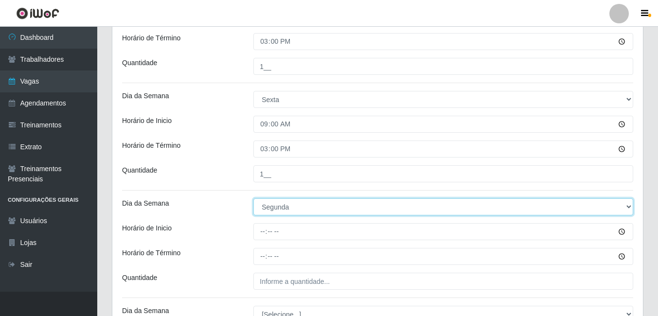
scroll to position [749, 0]
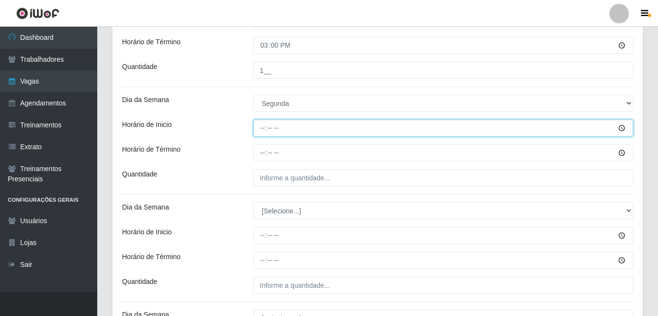
click at [261, 126] on input "Horário de Inicio" at bounding box center [444, 128] width 380 height 17
type input "12:00"
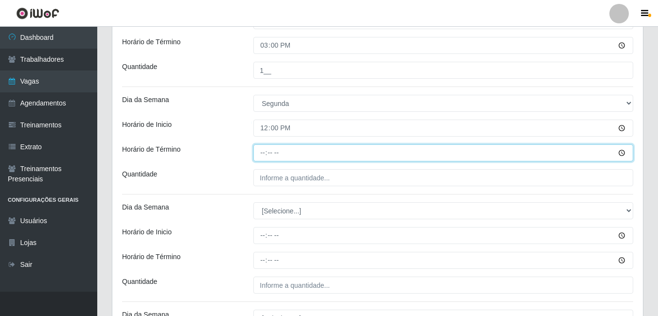
click at [260, 153] on input "Horário de Término" at bounding box center [444, 153] width 380 height 17
click at [266, 154] on input "Horário de Término" at bounding box center [444, 153] width 380 height 17
type input "18:00"
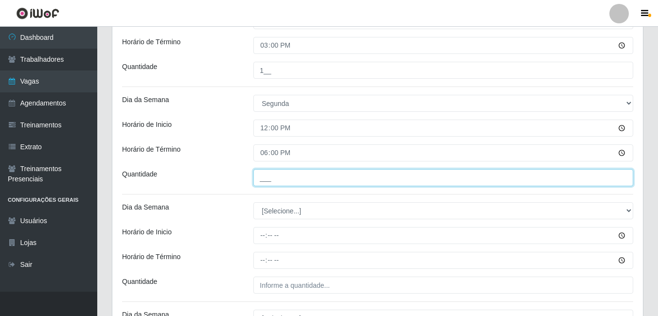
click at [260, 175] on input "___" at bounding box center [444, 177] width 380 height 17
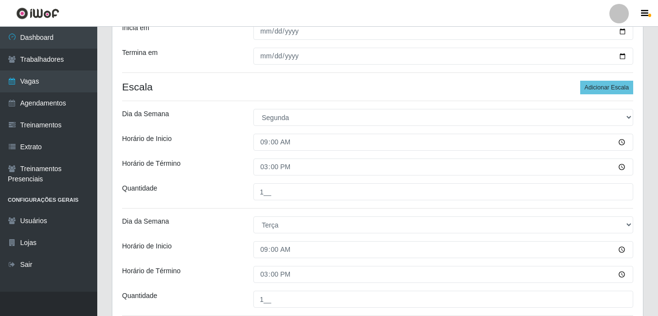
scroll to position [243, 0]
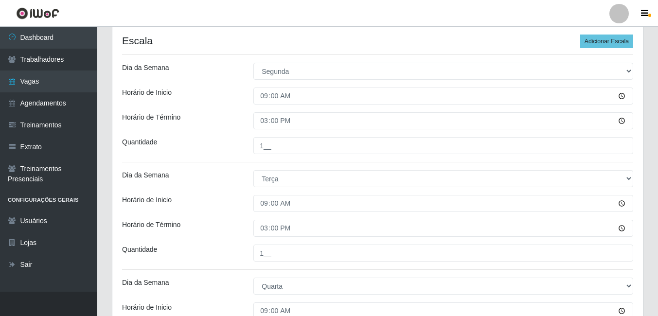
type input "1__"
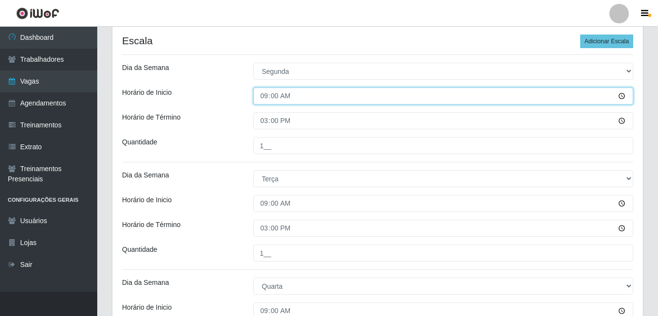
click at [266, 97] on input "09:00" at bounding box center [444, 96] width 380 height 17
type input "08:00"
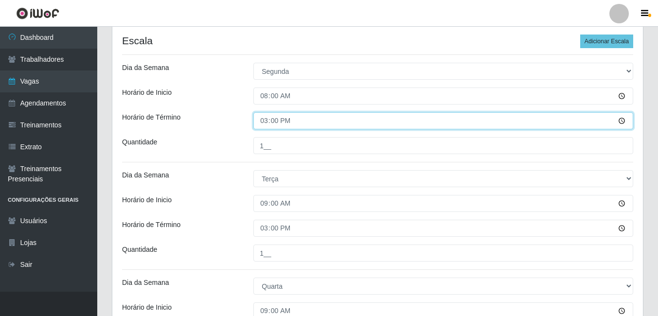
click at [265, 126] on input "15:00" at bounding box center [444, 120] width 380 height 17
type input "14:00"
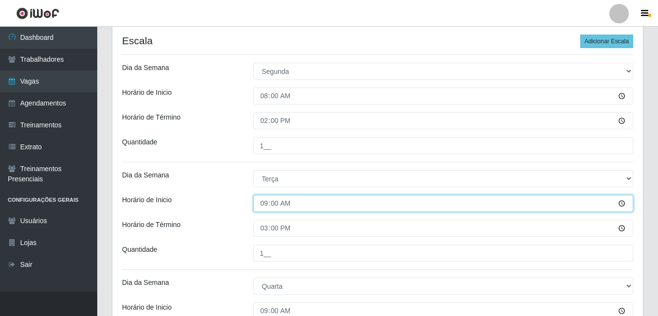
click at [264, 204] on input "09:00" at bounding box center [444, 203] width 380 height 17
type input "08:00"
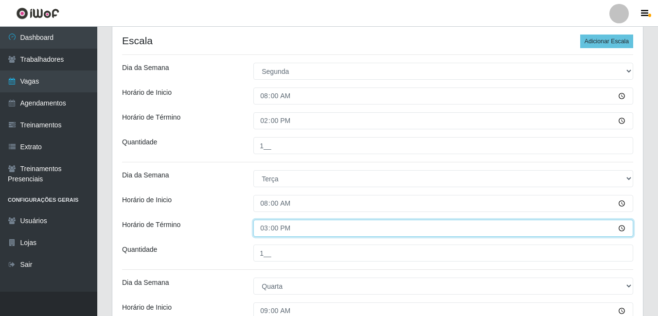
click at [261, 229] on input "15:00" at bounding box center [444, 228] width 380 height 17
type input "14:00"
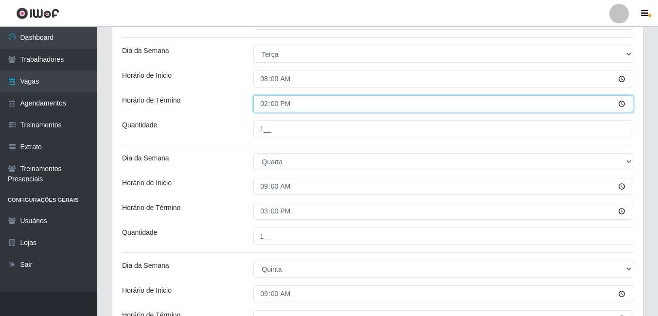
scroll to position [389, 0]
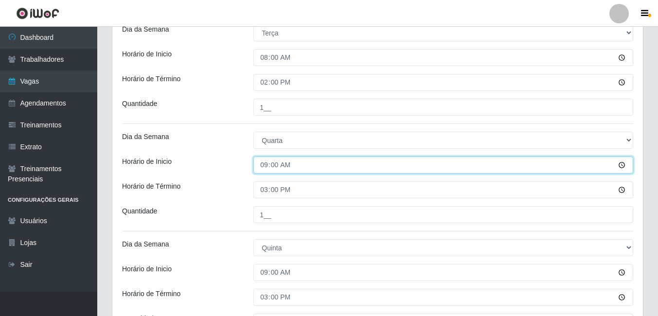
click at [266, 167] on input "09:00" at bounding box center [444, 165] width 380 height 17
type input "08:00"
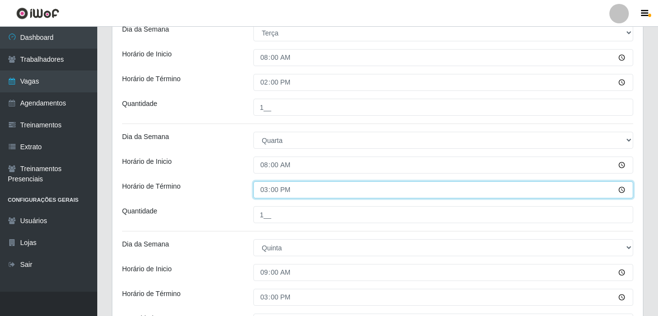
click at [264, 189] on input "15:00" at bounding box center [444, 190] width 380 height 17
type input "14:00"
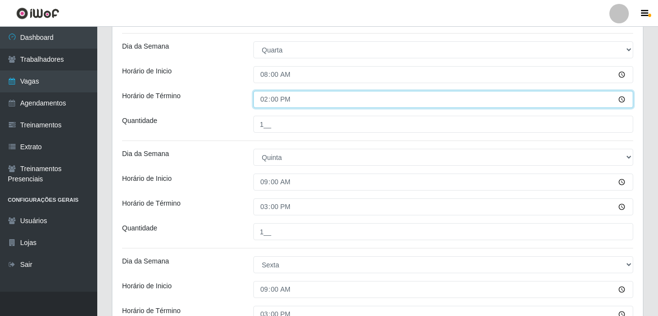
scroll to position [487, 0]
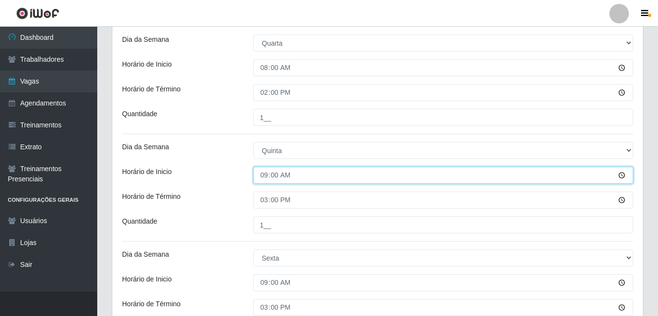
click at [264, 173] on input "09:00" at bounding box center [444, 175] width 380 height 17
type input "08:00"
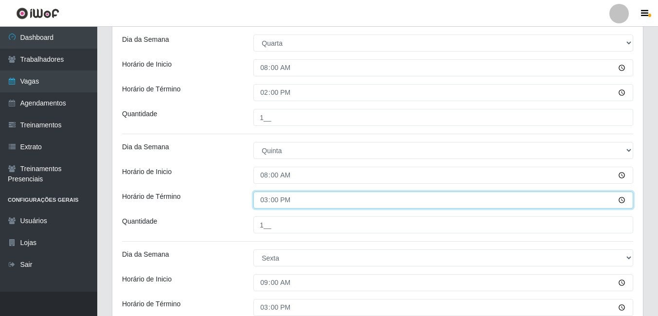
click at [263, 200] on input "15:00" at bounding box center [444, 200] width 380 height 17
type input "14:00"
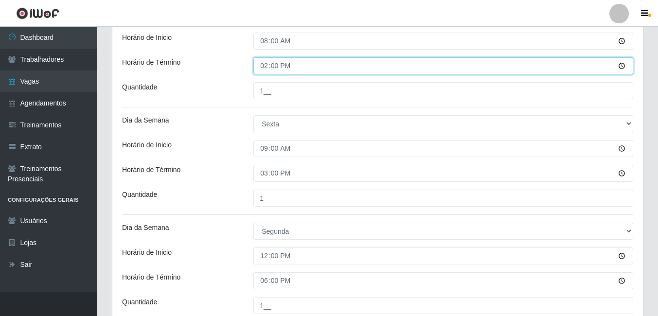
scroll to position [633, 0]
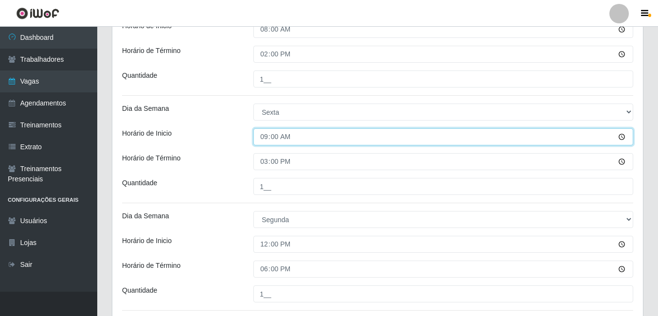
click at [262, 134] on input "09:00" at bounding box center [444, 136] width 380 height 17
type input "08:00"
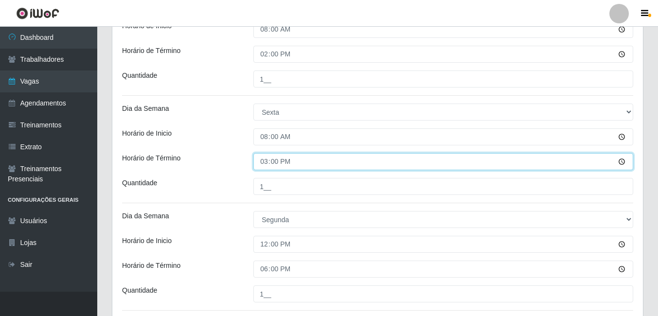
click at [266, 164] on input "15:00" at bounding box center [444, 161] width 380 height 17
type input "14:00"
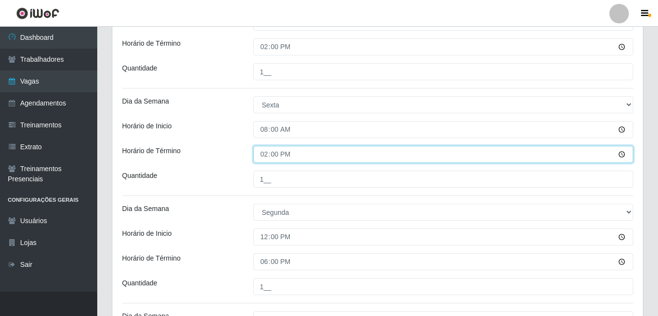
scroll to position [779, 0]
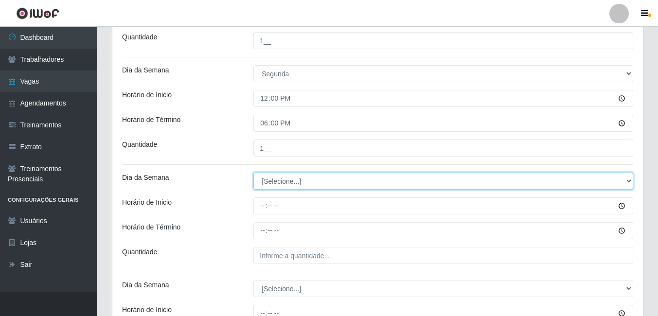
click at [278, 178] on select "[Selecione...] Segunda Terça Quarta Quinta Sexta Sábado Domingo" at bounding box center [444, 181] width 380 height 17
select select "2"
click at [254, 173] on select "[Selecione...] Segunda Terça Quarta Quinta Sexta Sábado Domingo" at bounding box center [444, 181] width 380 height 17
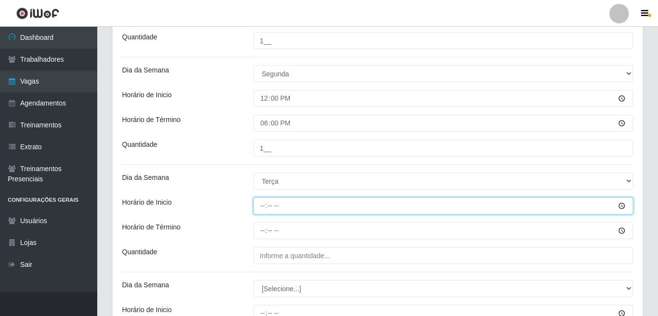
click at [262, 208] on input "Horário de Inicio" at bounding box center [444, 206] width 380 height 17
type input "12:00"
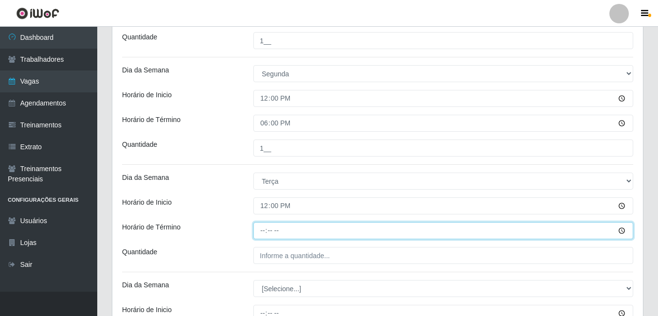
click at [262, 233] on input "Horário de Término" at bounding box center [444, 230] width 380 height 17
type input "18:00"
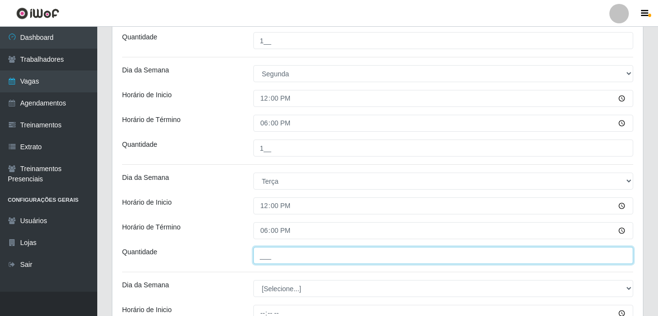
drag, startPoint x: 273, startPoint y: 257, endPoint x: 278, endPoint y: 255, distance: 5.7
click at [274, 256] on input "___" at bounding box center [444, 255] width 380 height 17
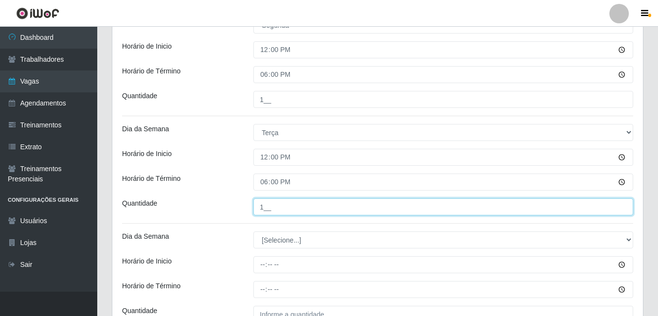
scroll to position [925, 0]
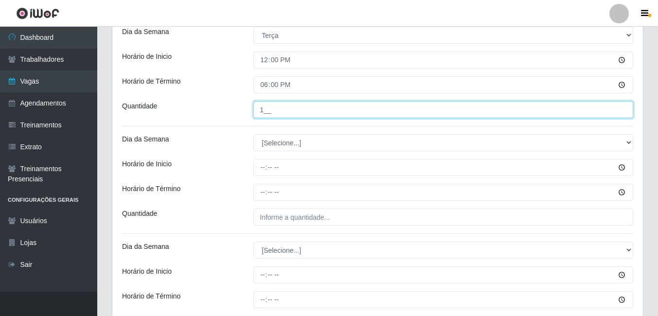
type input "1__"
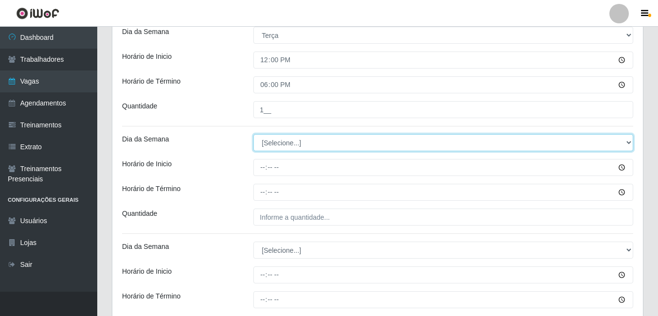
click at [276, 149] on select "[Selecione...] Segunda Terça Quarta Quinta Sexta Sábado Domingo" at bounding box center [444, 142] width 380 height 17
select select "3"
click at [254, 134] on select "[Selecione...] Segunda Terça Quarta Quinta Sexta Sábado Domingo" at bounding box center [444, 142] width 380 height 17
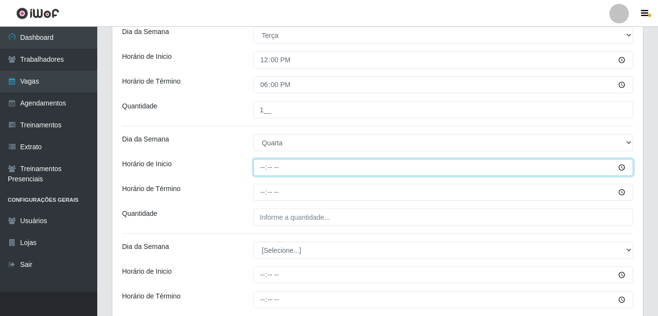
click at [261, 167] on input "Horário de Inicio" at bounding box center [444, 167] width 380 height 17
type input "12:00"
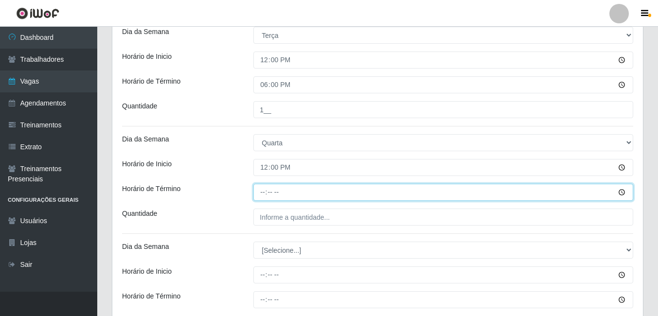
click at [263, 198] on input "Horário de Término" at bounding box center [444, 192] width 380 height 17
type input "18:00"
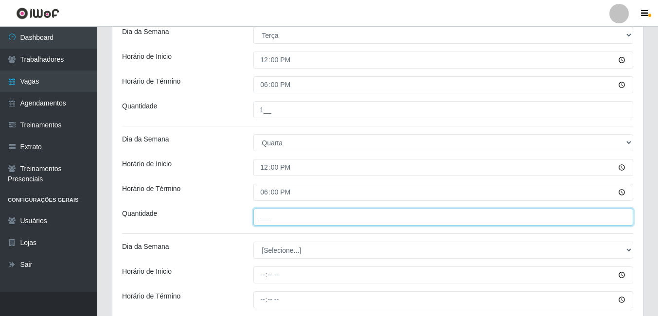
click at [271, 215] on input "___" at bounding box center [444, 217] width 380 height 17
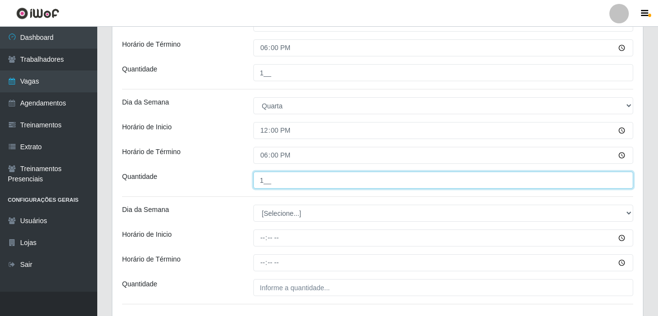
scroll to position [1022, 0]
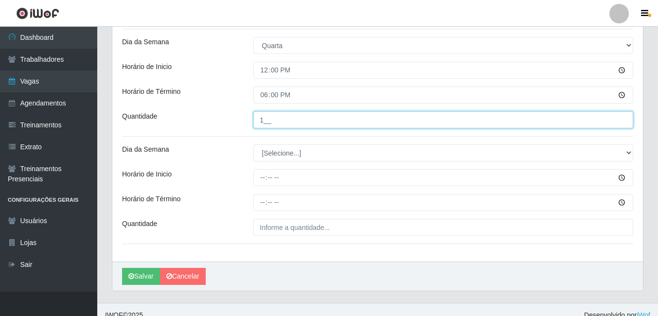
type input "1__"
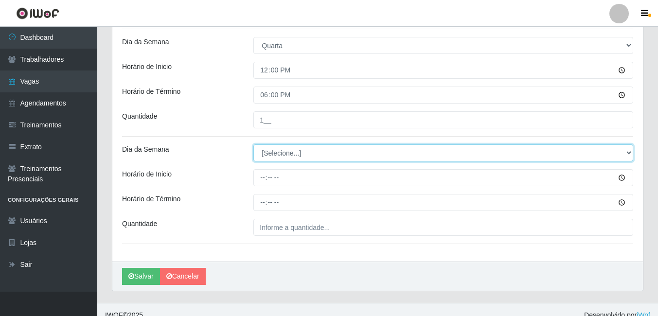
click at [292, 154] on select "[Selecione...] Segunda Terça Quarta Quinta Sexta Sábado Domingo" at bounding box center [444, 153] width 380 height 17
select select "4"
click at [254, 145] on select "[Selecione...] Segunda Terça Quarta Quinta Sexta Sábado Domingo" at bounding box center [444, 153] width 380 height 17
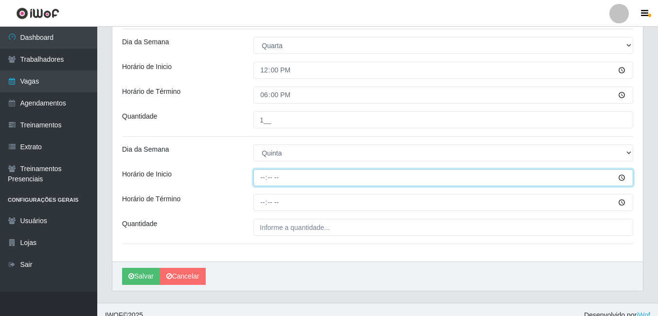
click at [262, 177] on input "Horário de Inicio" at bounding box center [444, 177] width 380 height 17
type input "12:00"
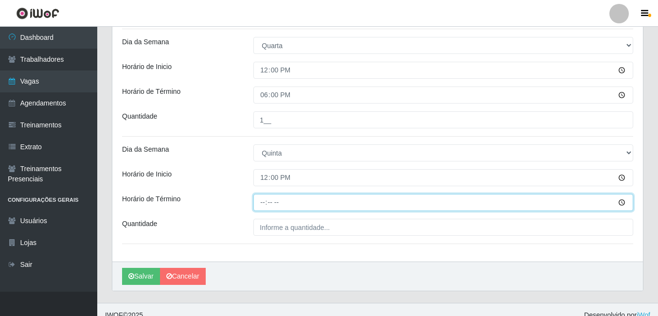
click at [265, 203] on input "Horário de Término" at bounding box center [444, 202] width 380 height 17
type input "18:00"
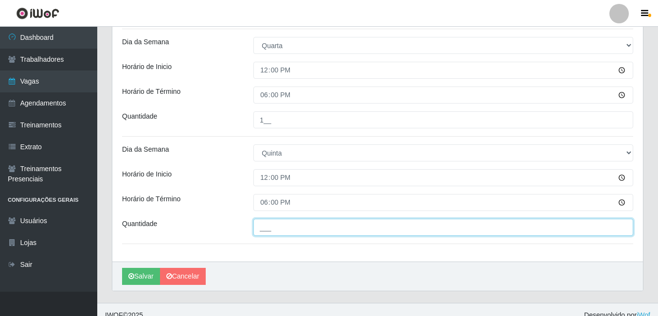
drag, startPoint x: 276, startPoint y: 234, endPoint x: 282, endPoint y: 229, distance: 8.0
click at [280, 233] on input "___" at bounding box center [444, 227] width 380 height 17
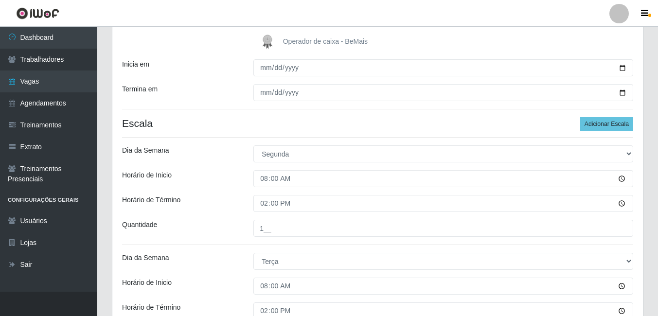
scroll to position [157, 0]
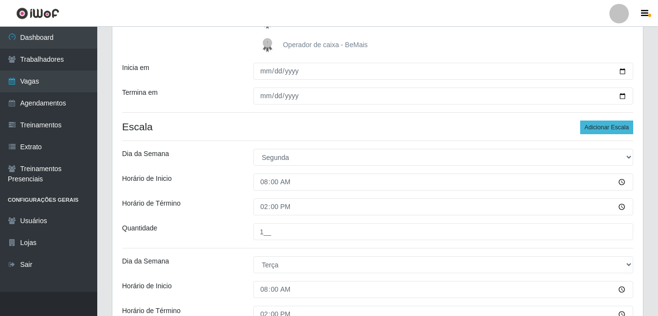
type input "1__"
drag, startPoint x: 611, startPoint y: 129, endPoint x: 534, endPoint y: 107, distance: 79.6
click at [609, 129] on button "Adicionar Escala" at bounding box center [607, 128] width 53 height 14
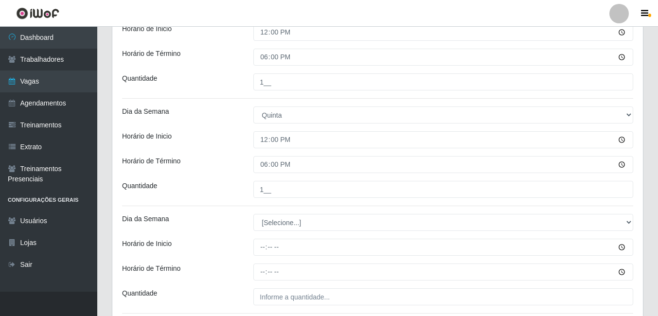
scroll to position [1082, 0]
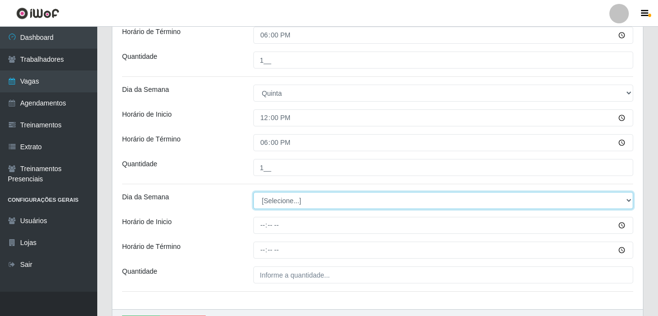
click at [279, 197] on select "[Selecione...] Segunda Terça Quarta Quinta Sexta Sábado Domingo" at bounding box center [444, 200] width 380 height 17
select select "5"
click at [254, 192] on select "[Selecione...] Segunda Terça Quarta Quinta Sexta Sábado Domingo" at bounding box center [444, 200] width 380 height 17
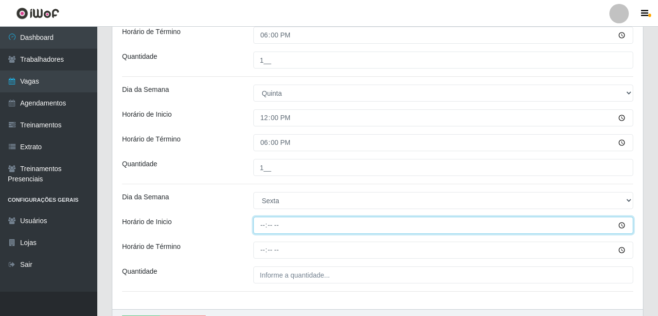
click at [266, 228] on input "Horário de Inicio" at bounding box center [444, 225] width 380 height 17
type input "12:00"
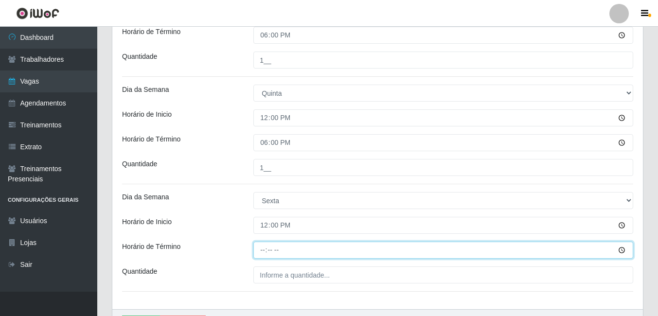
click at [264, 251] on input "Horário de Término" at bounding box center [444, 250] width 380 height 17
type input "18:00"
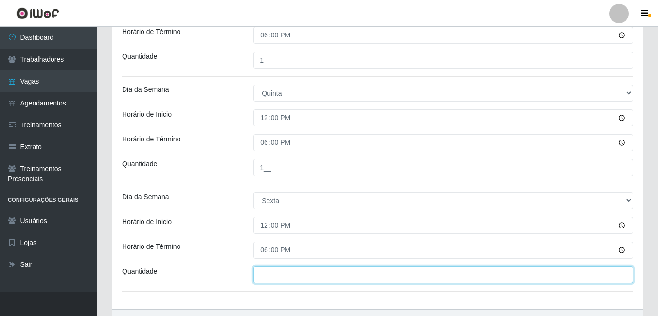
click at [273, 271] on input "___" at bounding box center [444, 275] width 380 height 17
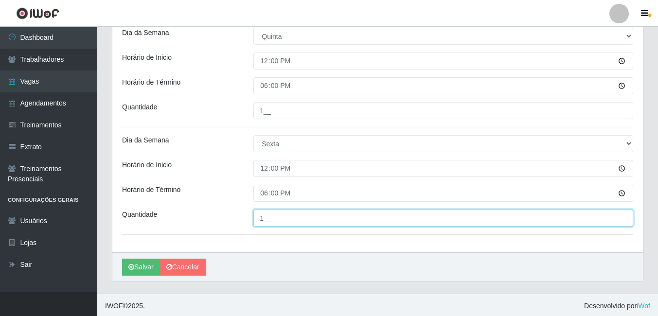
scroll to position [1141, 0]
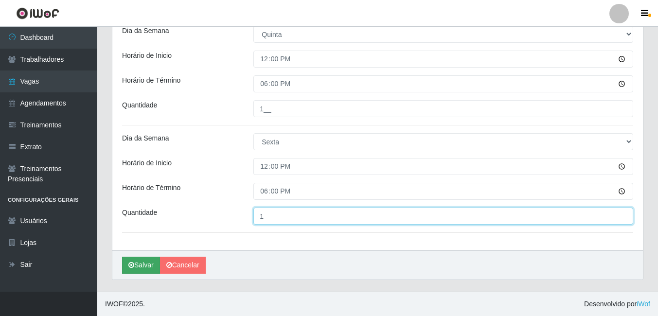
type input "1__"
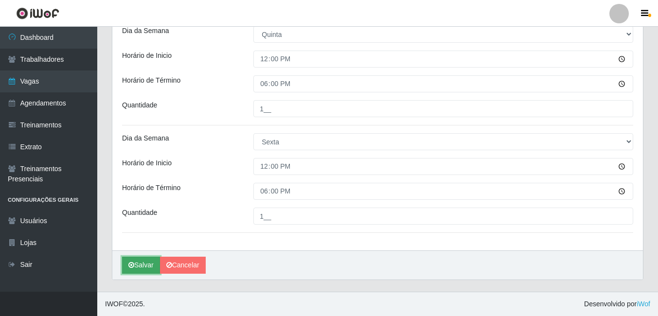
click at [148, 265] on button "Salvar" at bounding box center [141, 265] width 38 height 17
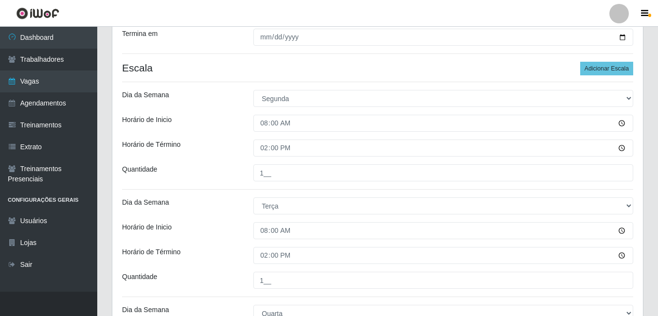
scroll to position [70, 0]
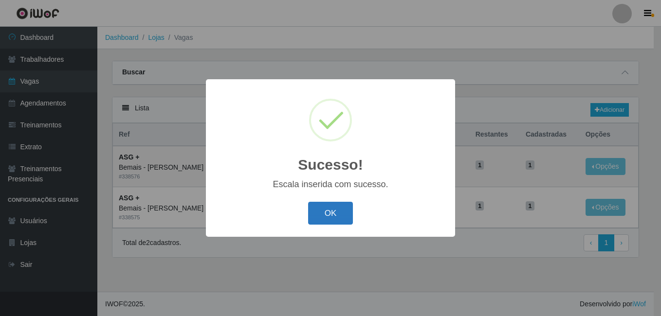
click at [329, 211] on button "OK" at bounding box center [330, 213] width 45 height 23
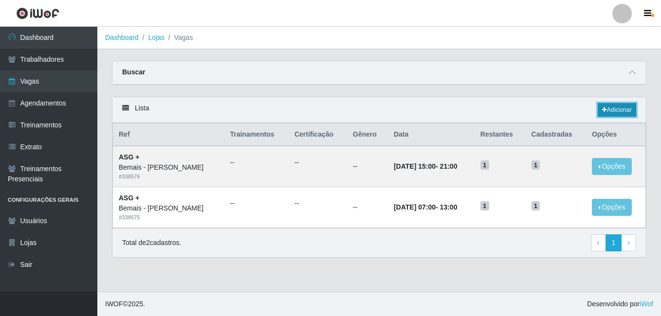
click at [604, 111] on icon at bounding box center [604, 110] width 5 height 6
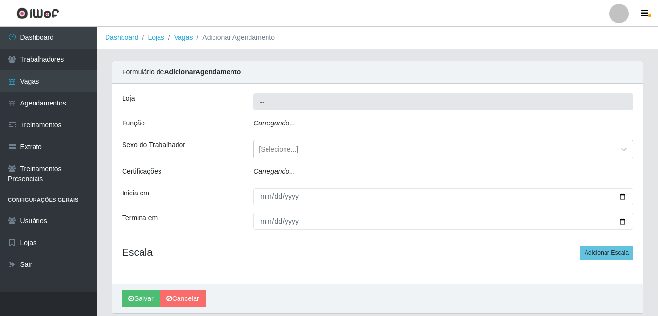
type input "Bemais - [PERSON_NAME]"
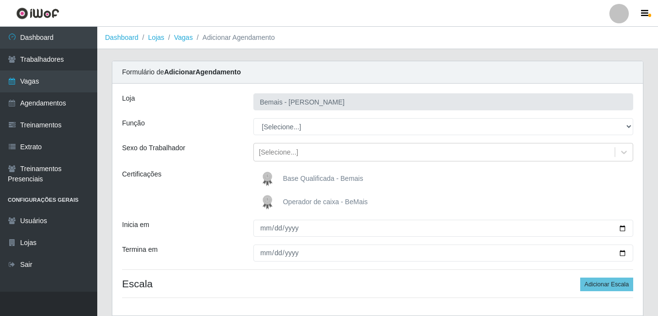
click at [309, 142] on div "Loja Bemais - Ruy Carneiro Função [Selecione...] ASG ASG + ASG ++ Auxiliar de D…" at bounding box center [377, 200] width 531 height 232
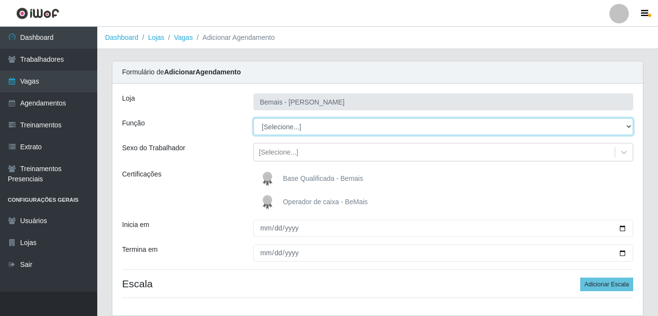
click at [313, 124] on select "[Selecione...] ASG ASG + ASG ++ Auxiliar de Depósito Auxiliar de Depósito + Aux…" at bounding box center [444, 126] width 380 height 17
select select "106"
click at [254, 118] on select "[Selecione...] ASG ASG + ASG ++ Auxiliar de Depósito Auxiliar de Depósito + Aux…" at bounding box center [444, 126] width 380 height 17
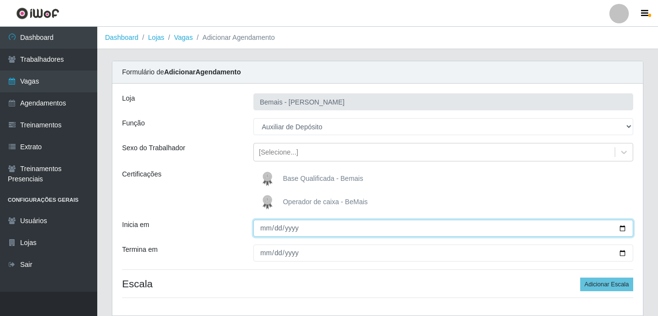
drag, startPoint x: 625, startPoint y: 228, endPoint x: 624, endPoint y: 221, distance: 6.8
click at [624, 227] on input "Inicia em" at bounding box center [444, 228] width 380 height 17
type input "2025-09-16"
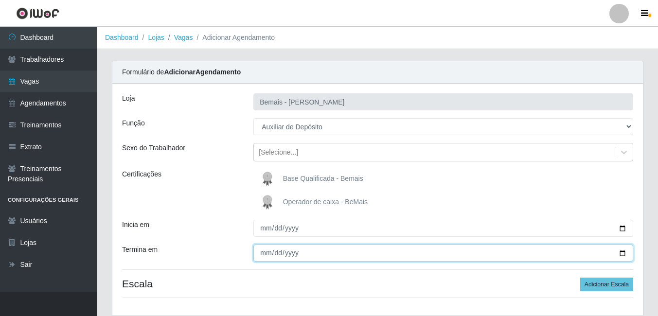
click at [621, 254] on input "Termina em" at bounding box center [444, 253] width 380 height 17
type input "[DATE]"
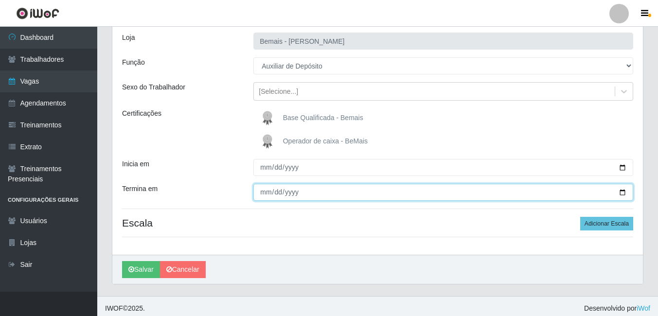
scroll to position [65, 0]
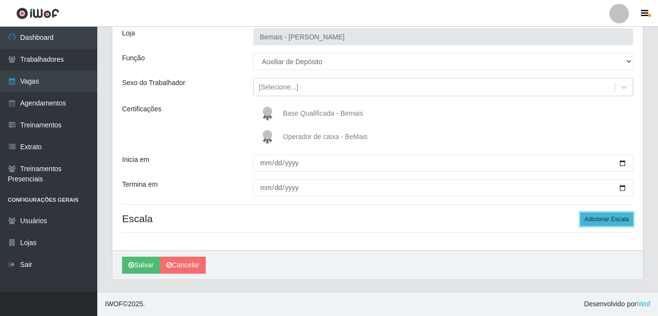
click at [599, 217] on button "Adicionar Escala" at bounding box center [607, 220] width 53 height 14
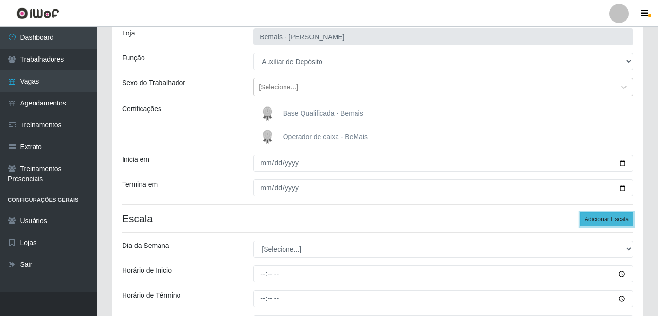
click at [600, 217] on button "Adicionar Escala" at bounding box center [607, 220] width 53 height 14
click at [601, 217] on button "Adicionar Escala" at bounding box center [607, 220] width 53 height 14
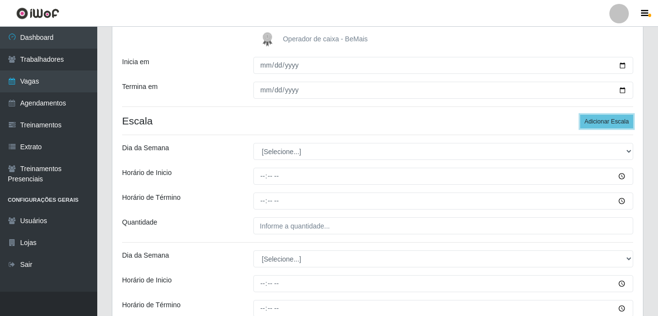
scroll to position [163, 0]
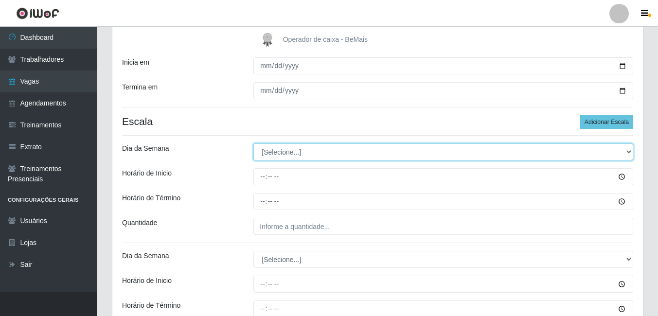
click at [275, 150] on select "[Selecione...] Segunda Terça Quarta Quinta Sexta Sábado Domingo" at bounding box center [444, 152] width 380 height 17
select select "1"
click at [254, 144] on select "[Selecione...] Segunda Terça Quarta Quinta Sexta Sábado Domingo" at bounding box center [444, 152] width 380 height 17
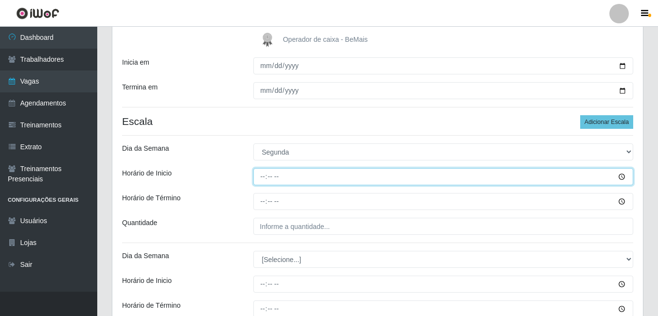
click at [264, 175] on input "Horário de Inicio" at bounding box center [444, 176] width 380 height 17
type input "12:00"
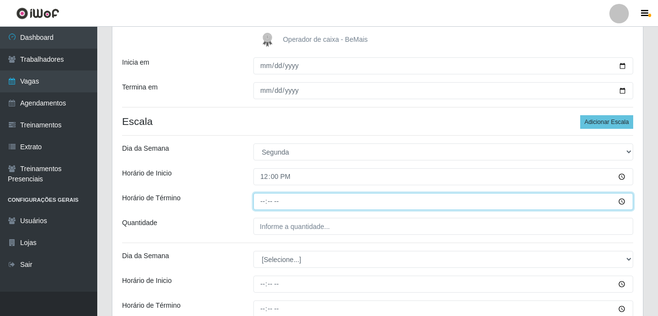
click at [264, 204] on input "Horário de Término" at bounding box center [444, 201] width 380 height 17
type input "18:00"
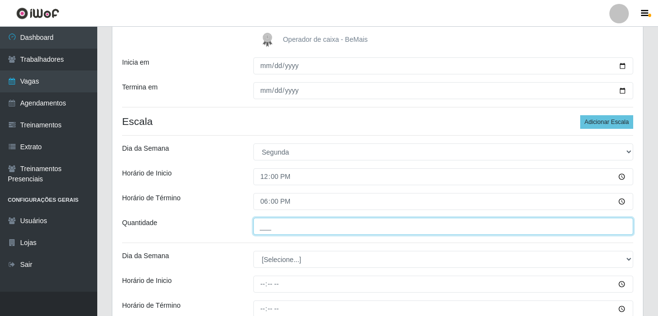
click at [272, 223] on input "___" at bounding box center [444, 226] width 380 height 17
type input "1__"
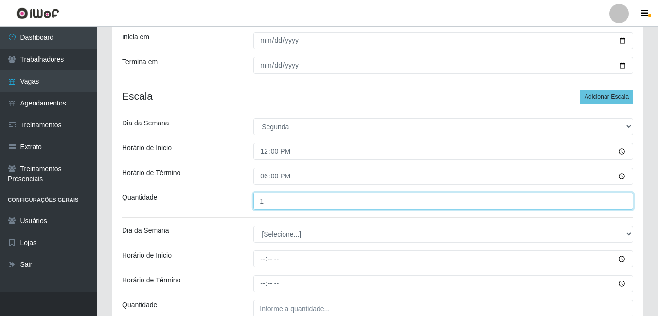
scroll to position [211, 0]
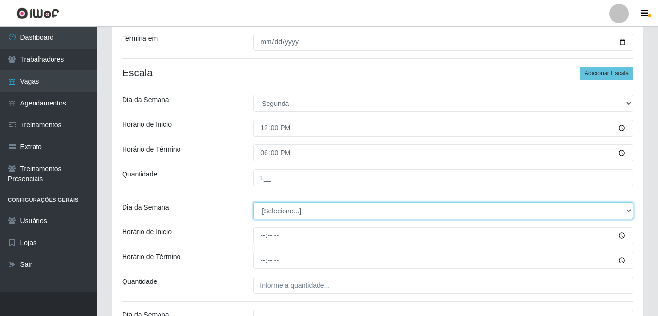
click at [271, 211] on select "[Selecione...] Segunda Terça Quarta Quinta Sexta Sábado Domingo" at bounding box center [444, 210] width 380 height 17
select select "2"
click at [254, 202] on select "[Selecione...] Segunda Terça Quarta Quinta Sexta Sábado Domingo" at bounding box center [444, 210] width 380 height 17
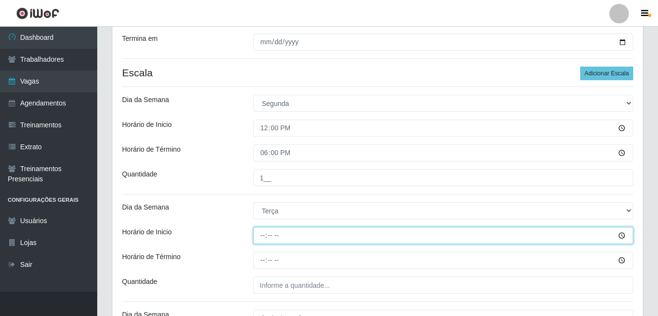
click at [266, 233] on input "Horário de Inicio" at bounding box center [444, 235] width 380 height 17
type input "12:00"
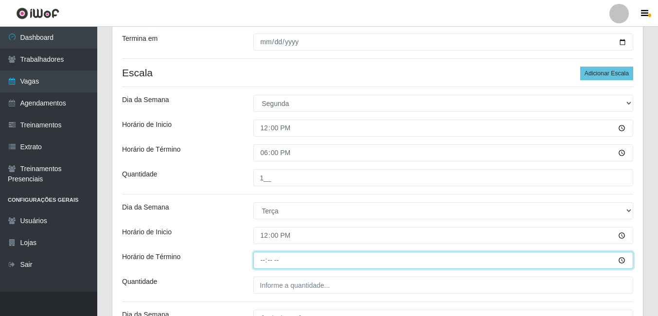
click at [267, 258] on input "Horário de Término" at bounding box center [444, 260] width 380 height 17
type input "18:00"
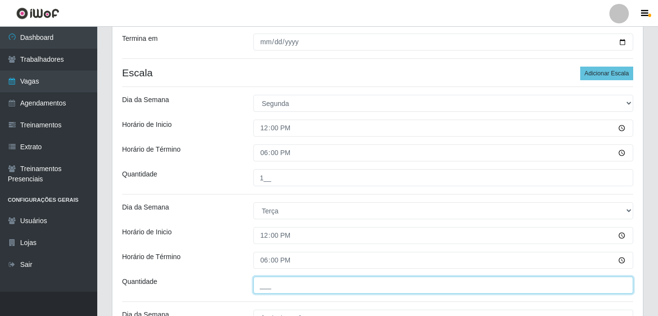
click at [275, 281] on input "___" at bounding box center [444, 285] width 380 height 17
type input "1__"
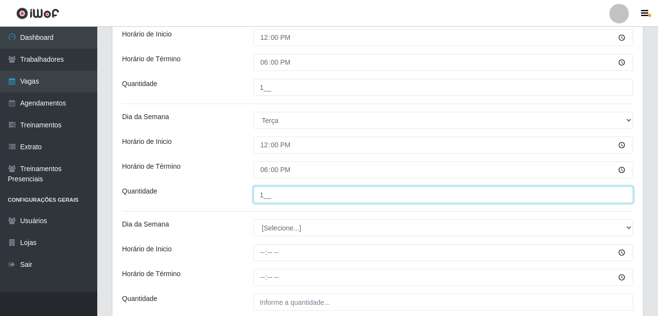
scroll to position [309, 0]
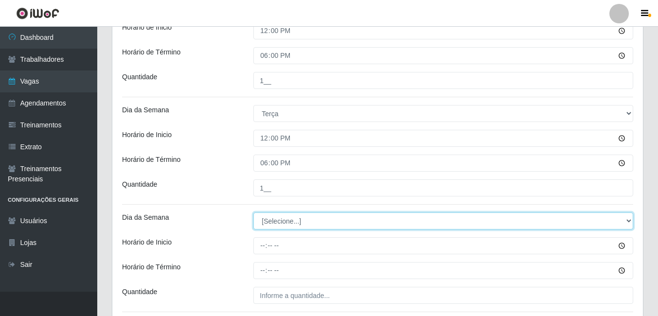
click at [272, 223] on select "[Selecione...] Segunda Terça Quarta Quinta Sexta Sábado Domingo" at bounding box center [444, 221] width 380 height 17
select select "3"
click at [254, 213] on select "[Selecione...] Segunda Terça Quarta Quinta Sexta Sábado Domingo" at bounding box center [444, 221] width 380 height 17
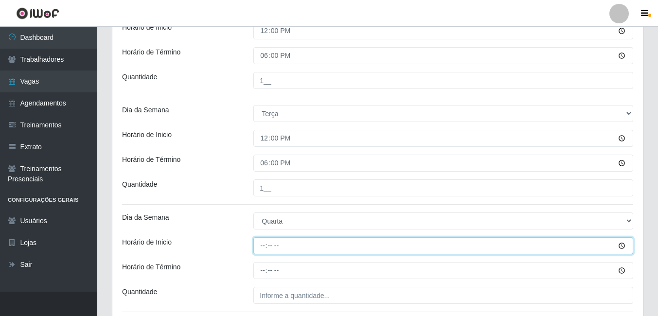
click at [262, 248] on input "Horário de Inicio" at bounding box center [444, 245] width 380 height 17
type input "12:00"
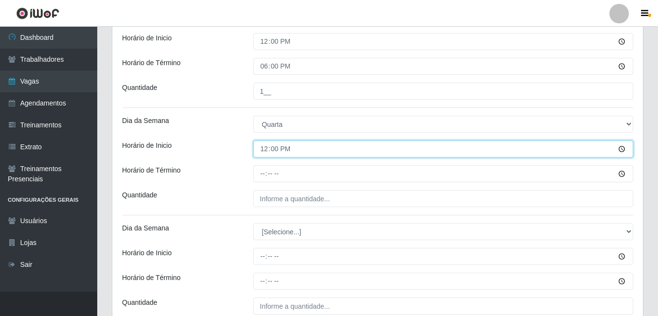
scroll to position [406, 0]
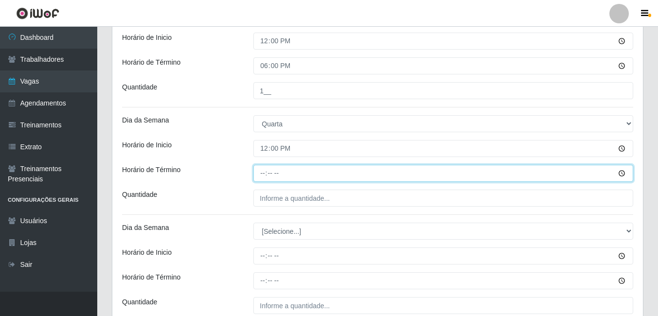
click at [267, 176] on input "Horário de Término" at bounding box center [444, 173] width 380 height 17
type input "18:00"
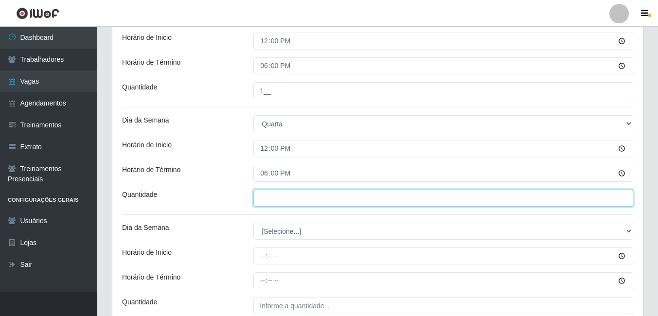
click at [274, 198] on input "___" at bounding box center [444, 198] width 380 height 17
type input "1__"
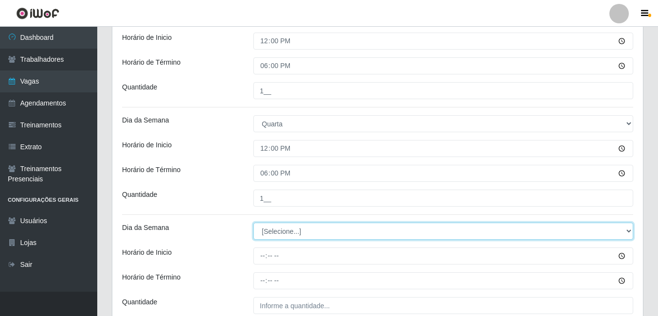
click at [265, 236] on select "[Selecione...] Segunda Terça Quarta Quinta Sexta Sábado Domingo" at bounding box center [444, 231] width 380 height 17
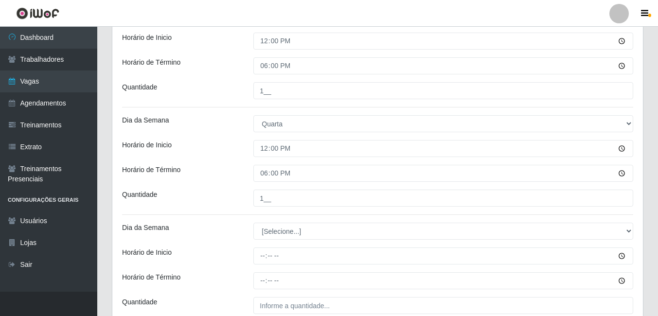
click at [214, 155] on div "Horário de Inicio" at bounding box center [180, 148] width 131 height 17
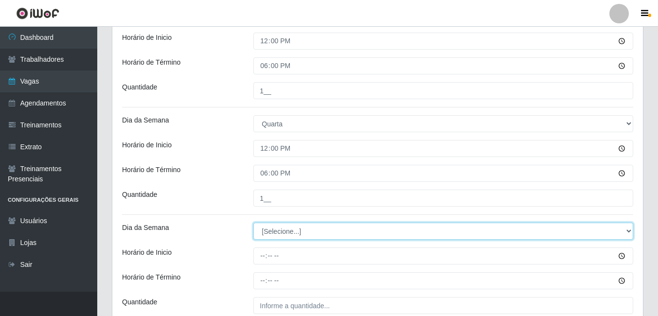
click at [280, 231] on select "[Selecione...] Segunda Terça Quarta Quinta Sexta Sábado Domingo" at bounding box center [444, 231] width 380 height 17
select select "4"
click at [254, 223] on select "[Selecione...] Segunda Terça Quarta Quinta Sexta Sábado Domingo" at bounding box center [444, 231] width 380 height 17
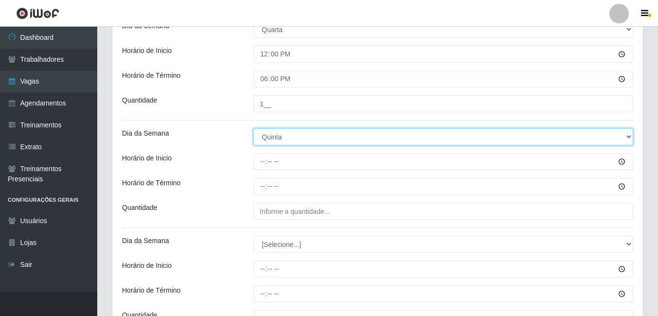
scroll to position [503, 0]
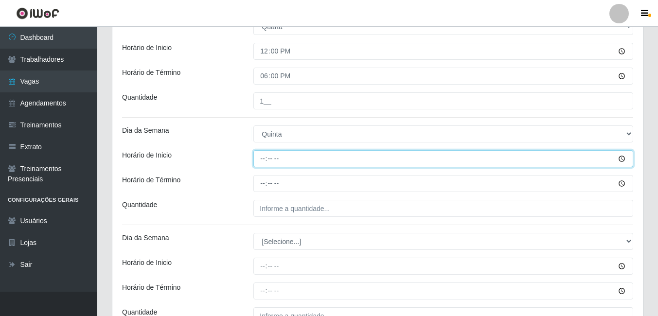
click at [265, 161] on input "Horário de Inicio" at bounding box center [444, 158] width 380 height 17
type input "12:00"
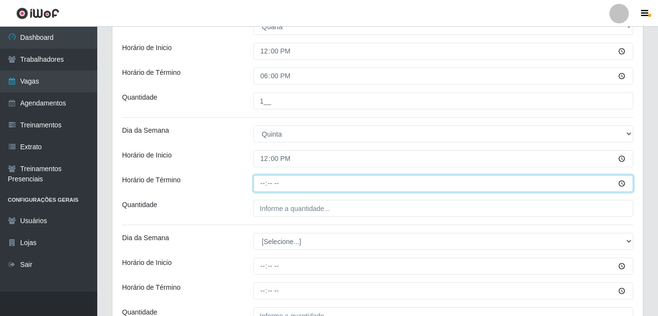
click at [264, 185] on input "Horário de Término" at bounding box center [444, 183] width 380 height 17
type input "18:00"
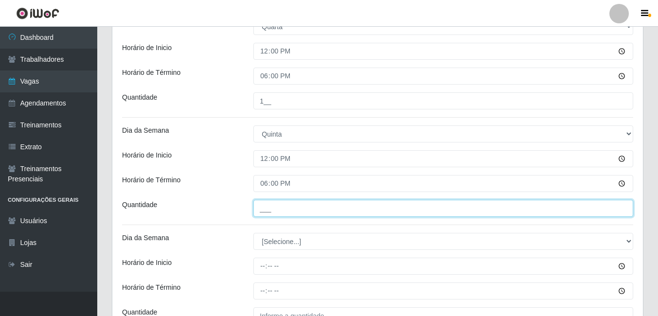
click at [268, 207] on input "___" at bounding box center [444, 208] width 380 height 17
type input "1__"
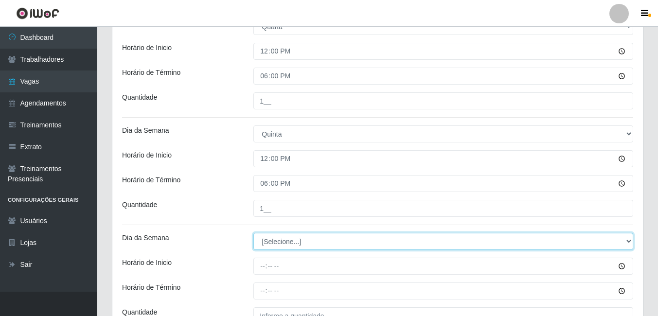
click at [274, 241] on select "[Selecione...] Segunda Terça Quarta Quinta Sexta Sábado Domingo" at bounding box center [444, 241] width 380 height 17
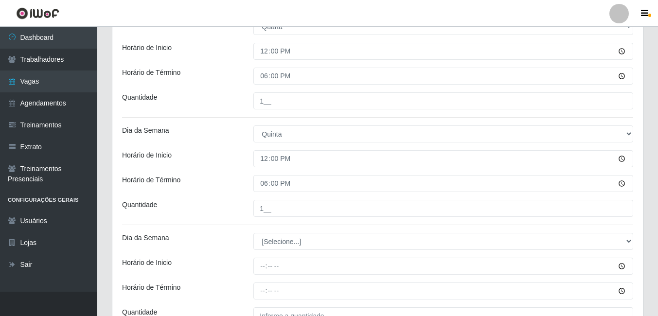
click at [219, 167] on div "Horário de Inicio" at bounding box center [180, 158] width 131 height 17
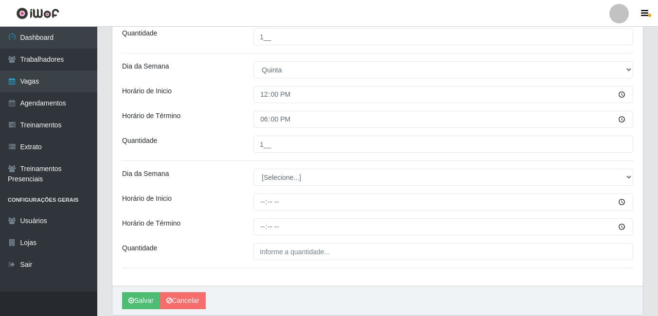
scroll to position [601, 0]
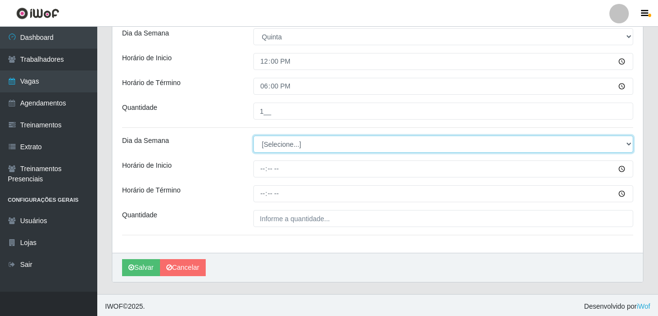
click at [288, 147] on select "[Selecione...] Segunda Terça Quarta Quinta Sexta Sábado Domingo" at bounding box center [444, 144] width 380 height 17
select select "5"
click at [254, 136] on select "[Selecione...] Segunda Terça Quarta Quinta Sexta Sábado Domingo" at bounding box center [444, 144] width 380 height 17
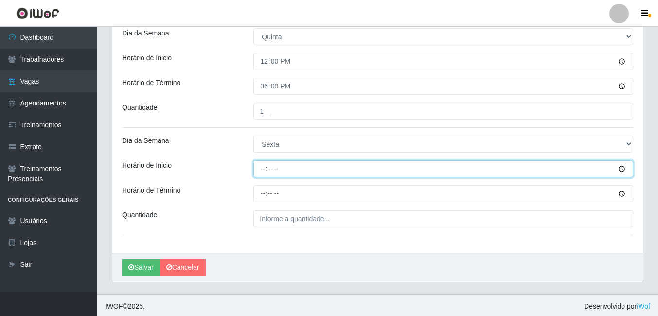
click at [264, 167] on input "Horário de Inicio" at bounding box center [444, 169] width 380 height 17
type input "12:00"
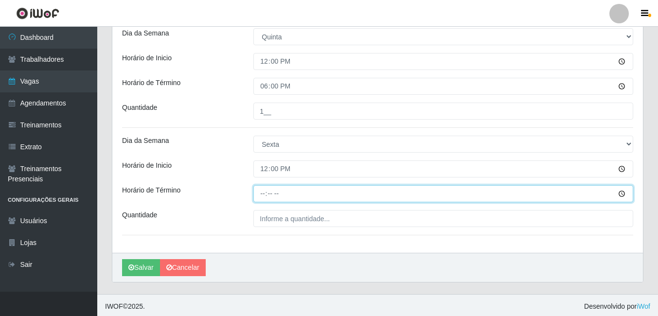
click at [262, 199] on input "Horário de Término" at bounding box center [444, 193] width 380 height 17
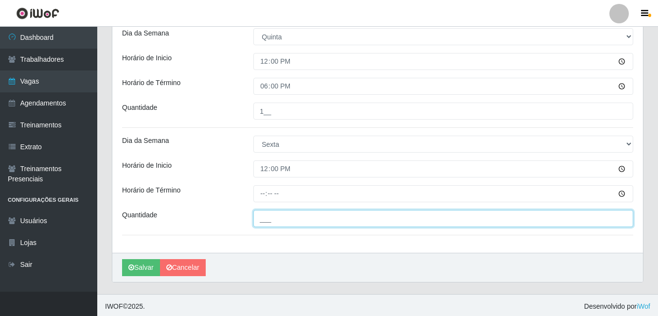
click at [288, 219] on input "___" at bounding box center [444, 218] width 380 height 17
type input "1__"
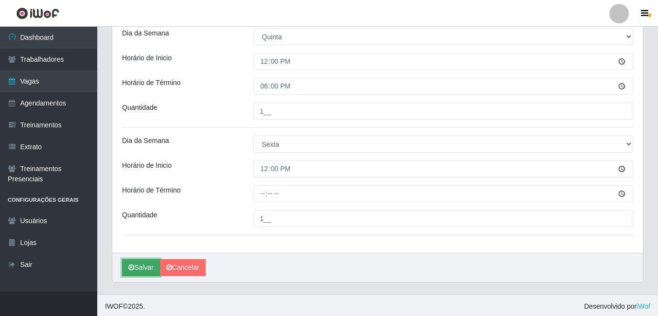
click at [147, 264] on button "Salvar" at bounding box center [141, 267] width 38 height 17
